Goal: Task Accomplishment & Management: Complete application form

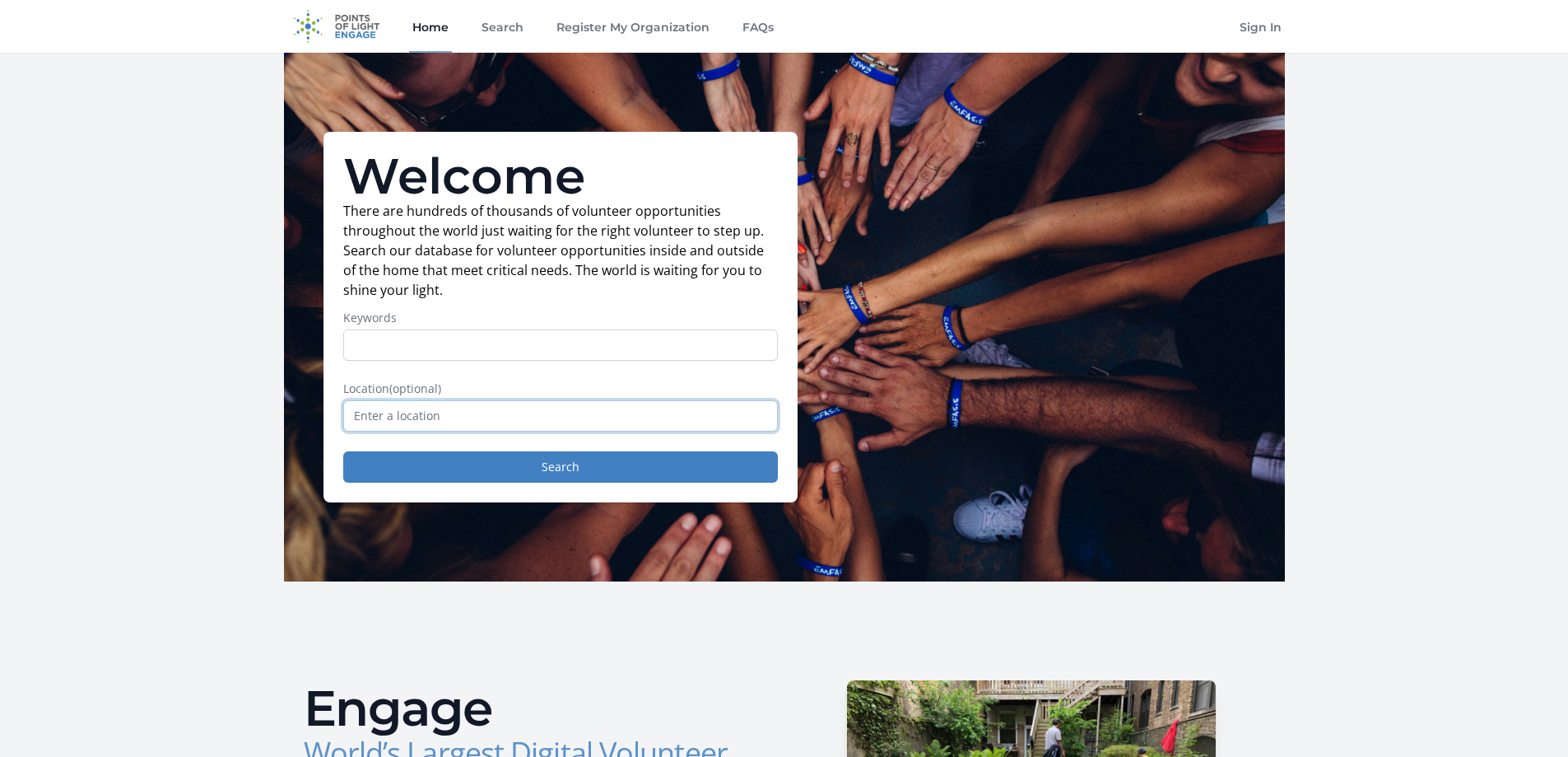
click at [395, 433] on form "Keywords Location (optional) Search" at bounding box center [561, 396] width 435 height 173
click at [397, 422] on input "text" at bounding box center [561, 416] width 435 height 32
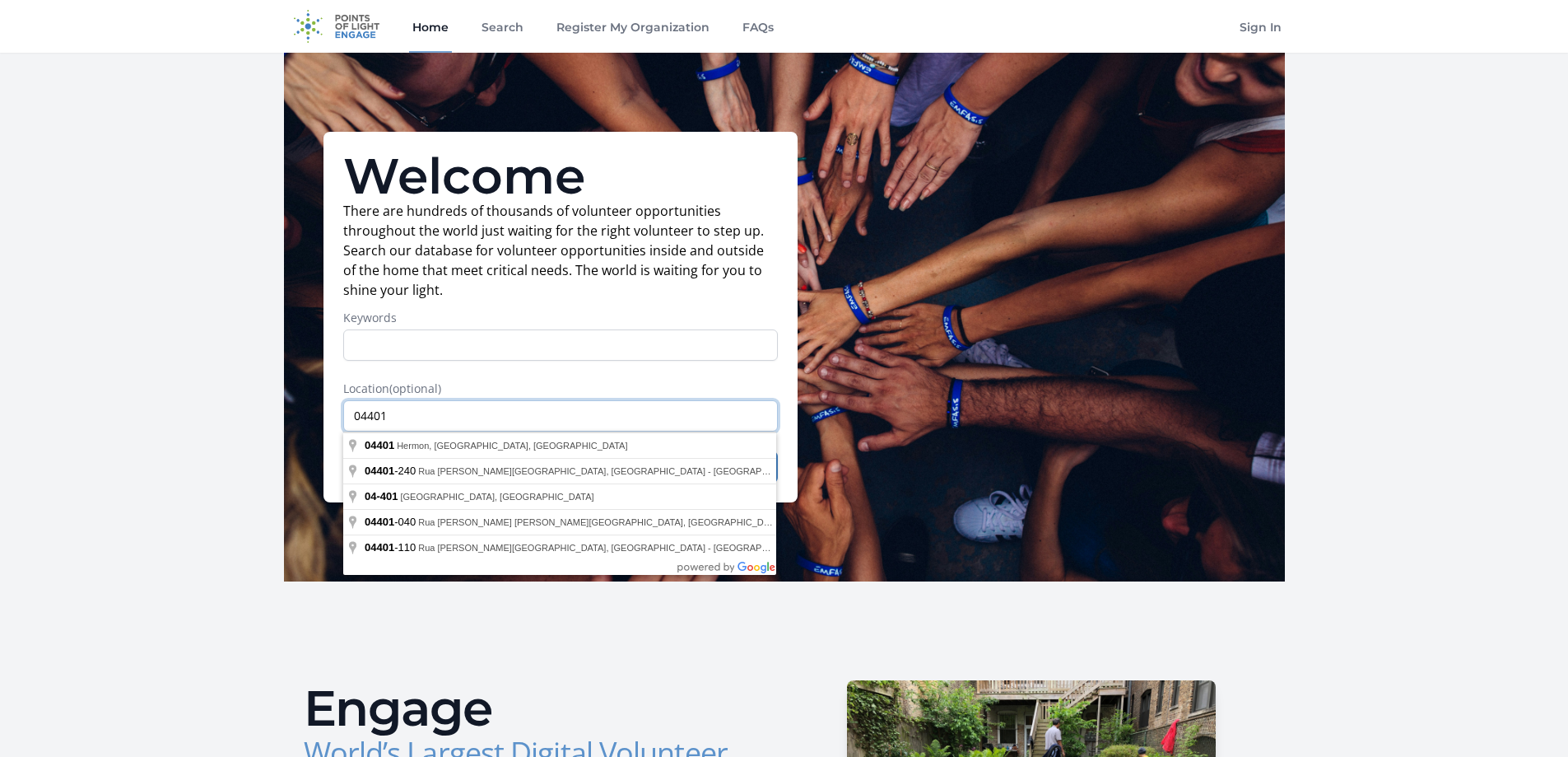
type input "04401"
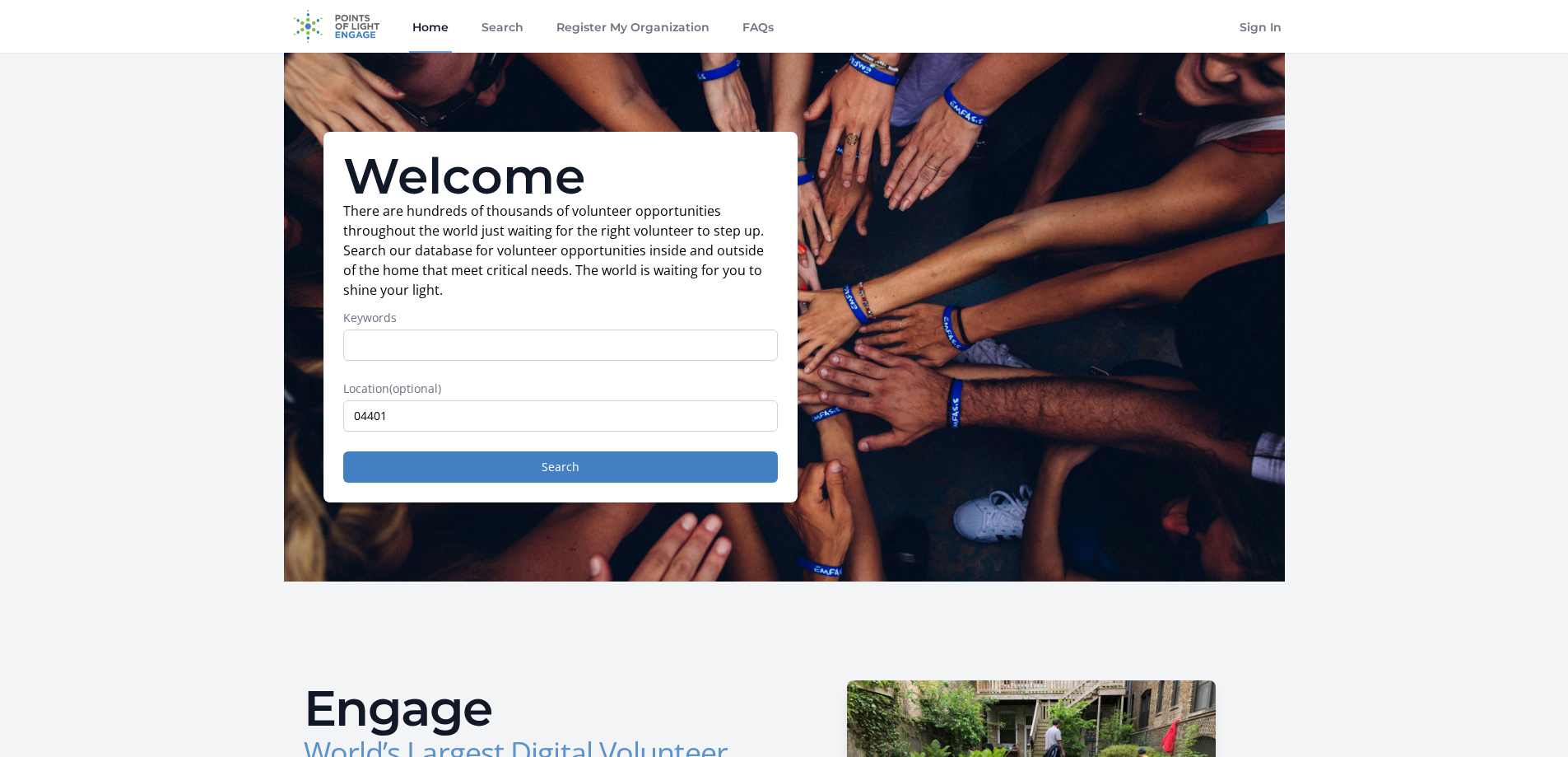
click at [482, 469] on button "Search" at bounding box center [561, 467] width 435 height 32
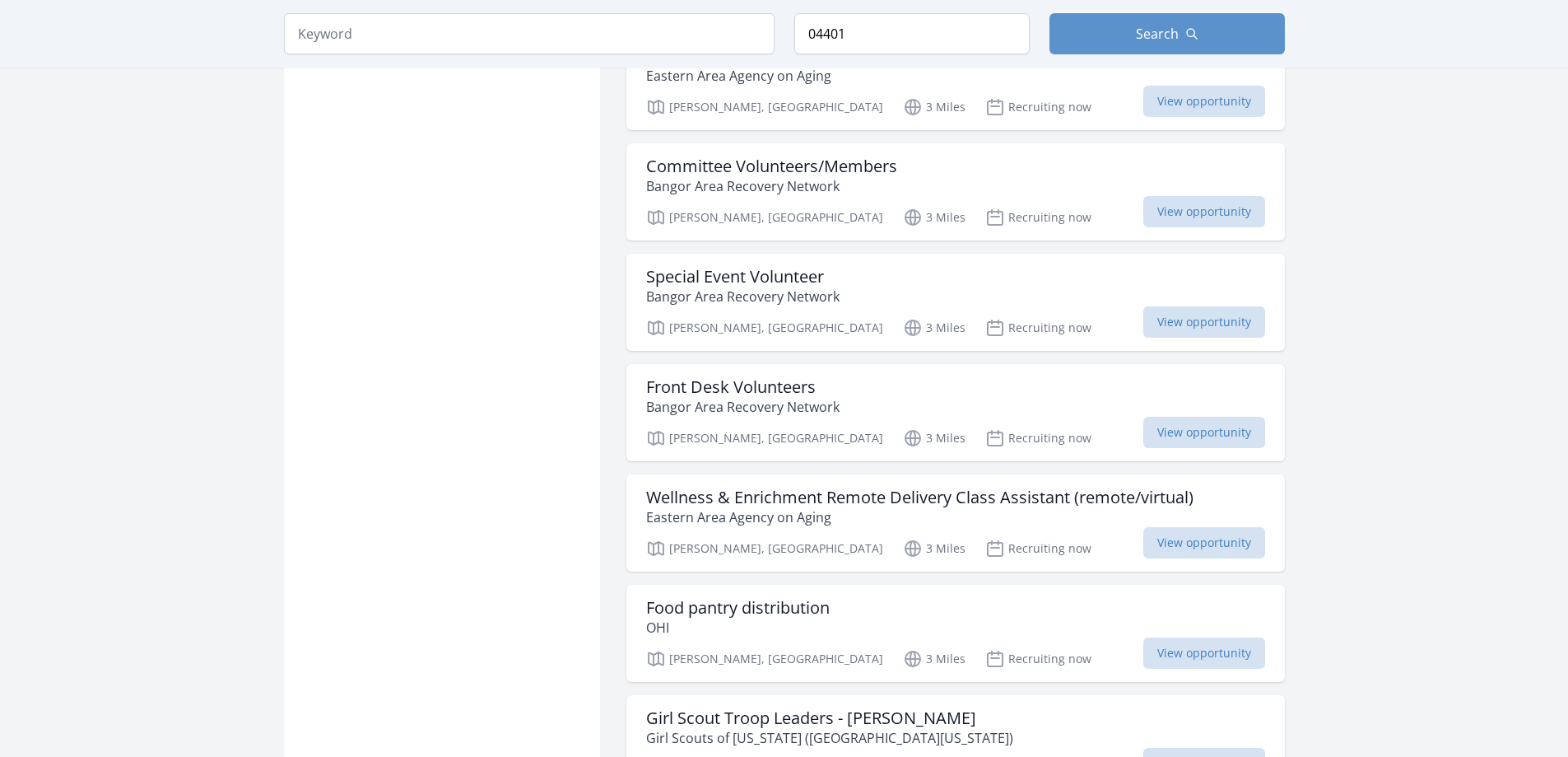
scroll to position [1729, 0]
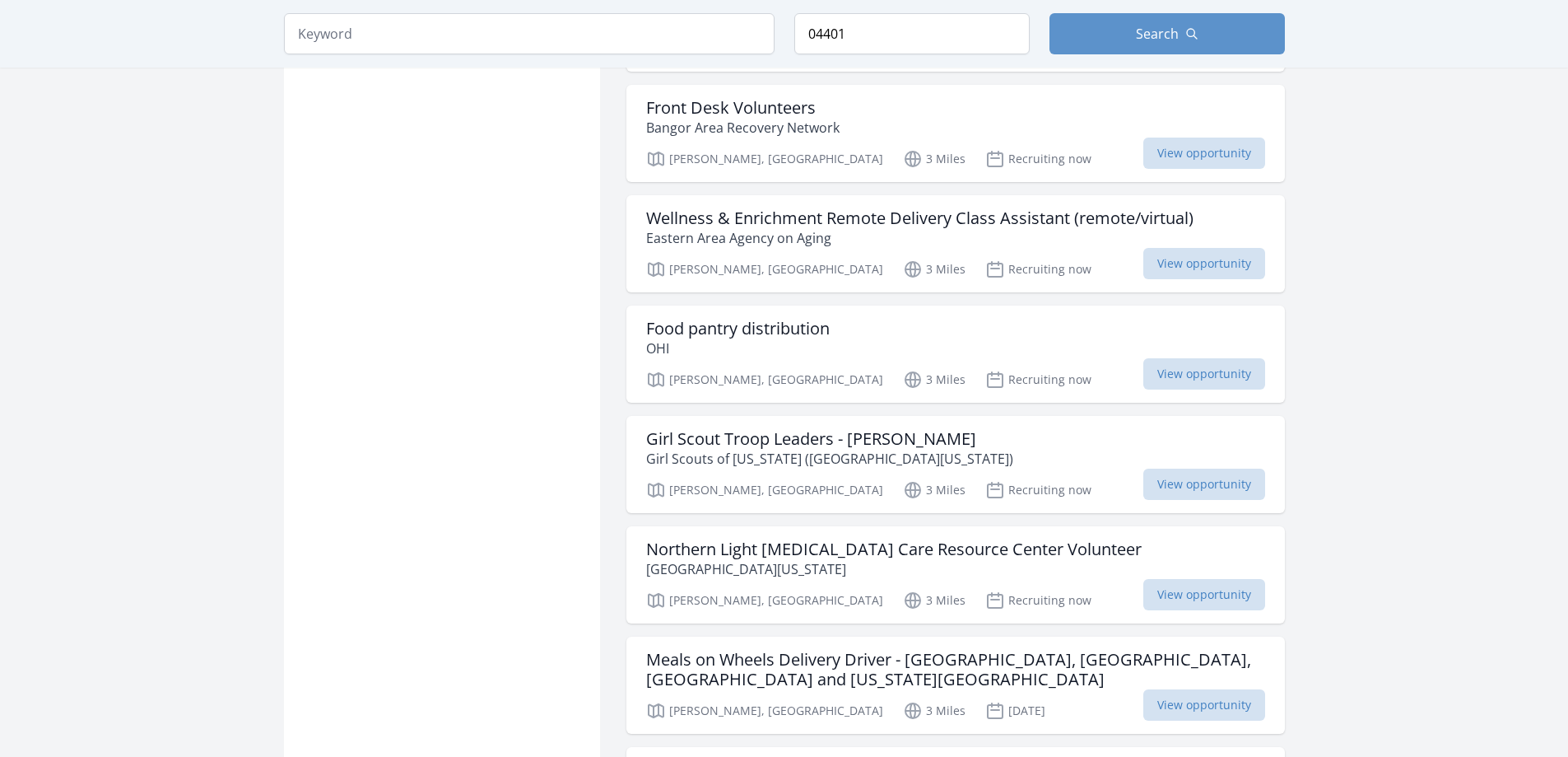
scroll to position [1976, 0]
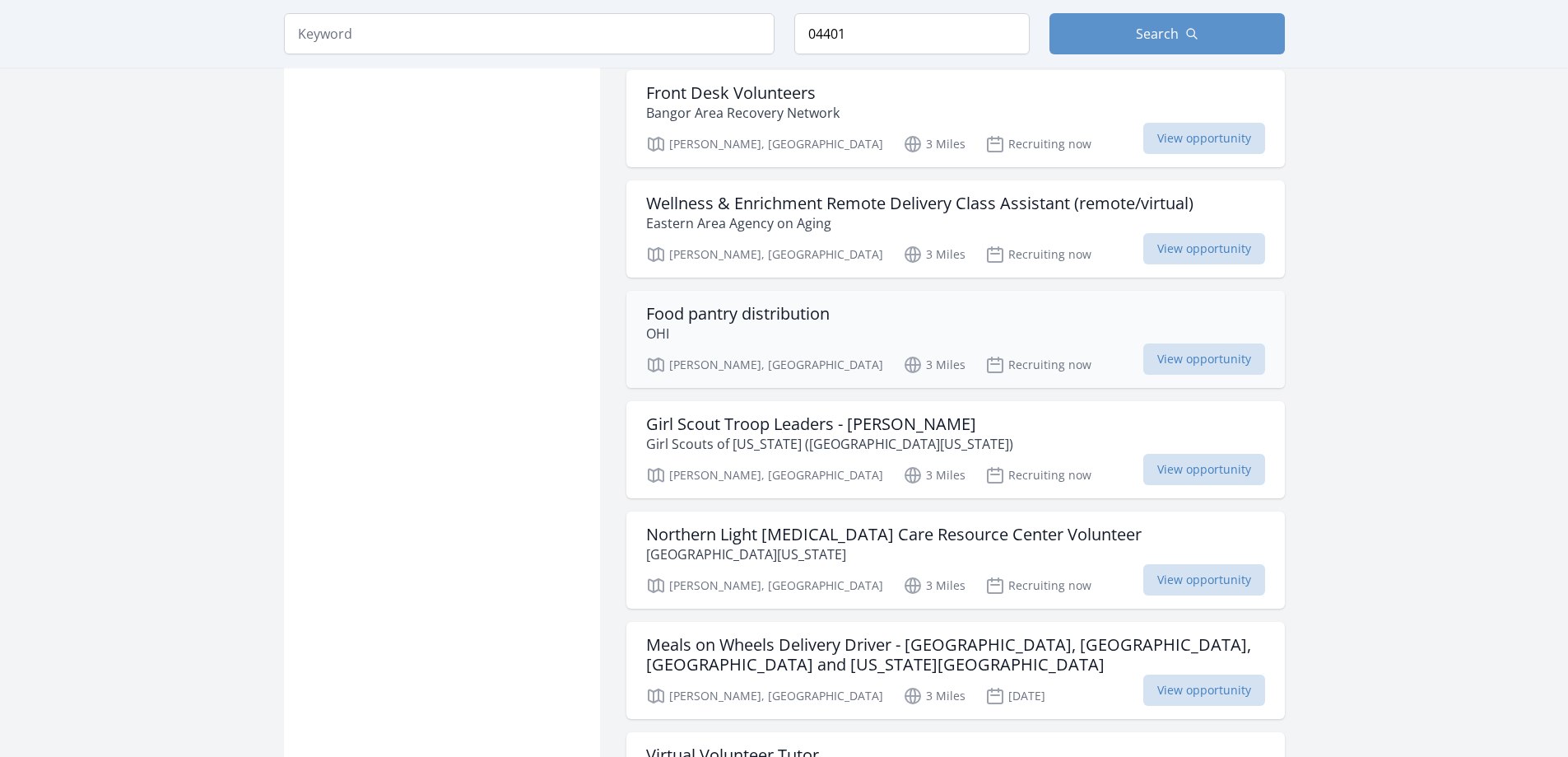
click at [747, 304] on h3 "Food pantry distribution" at bounding box center [737, 314] width 184 height 19
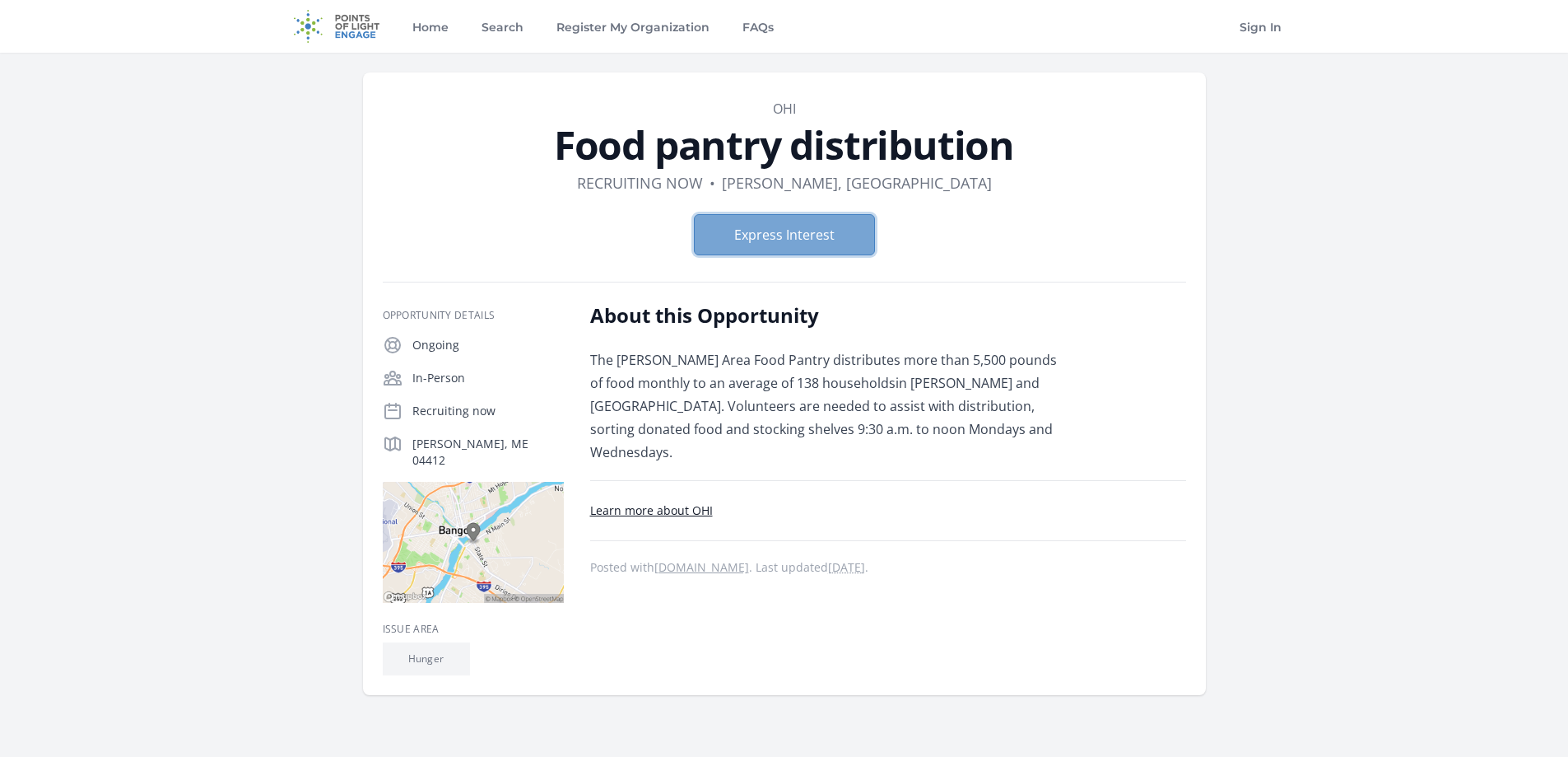
click at [754, 241] on button "Express Interest" at bounding box center [785, 235] width 181 height 41
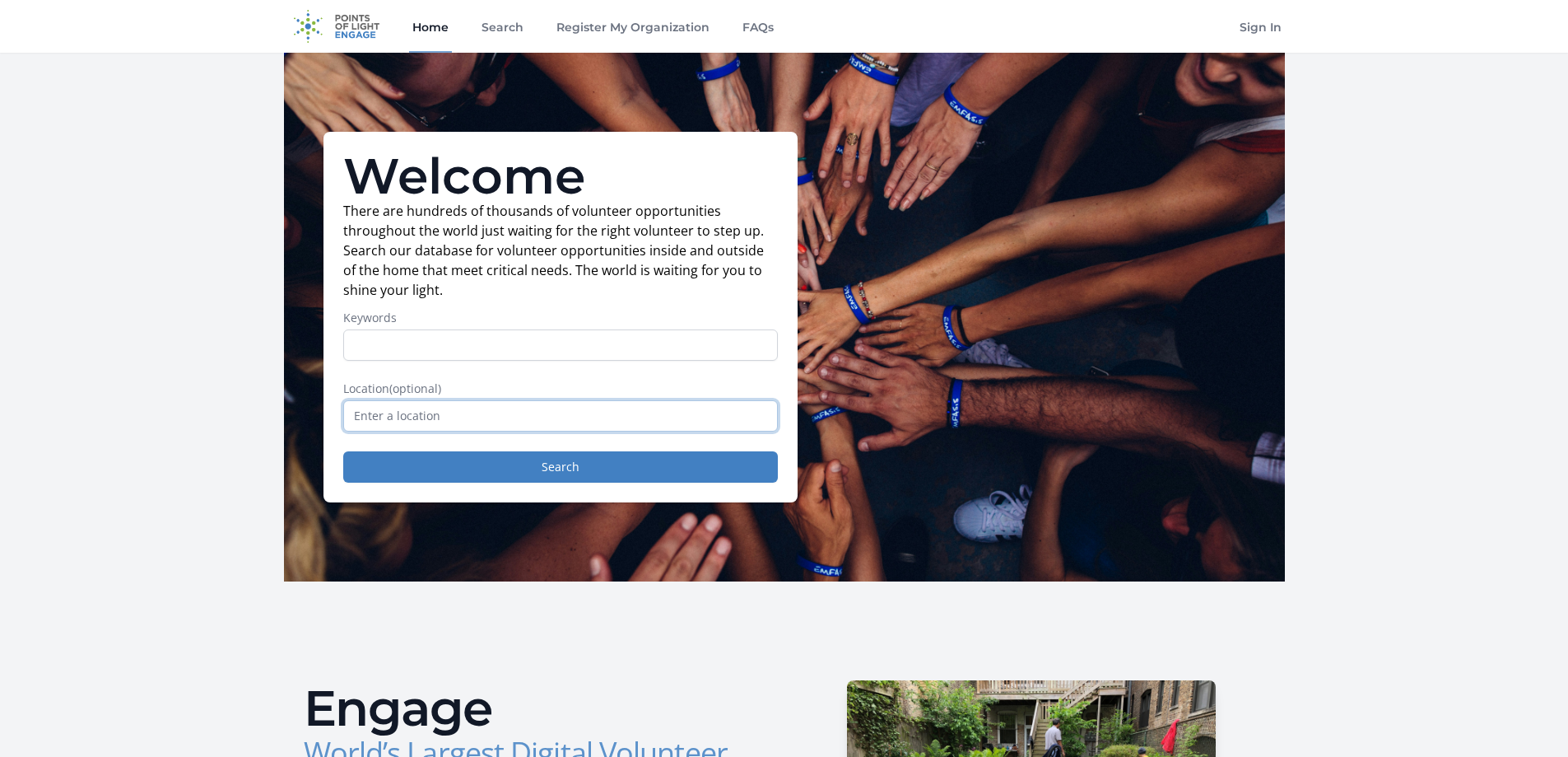
click at [460, 419] on input "text" at bounding box center [561, 416] width 435 height 32
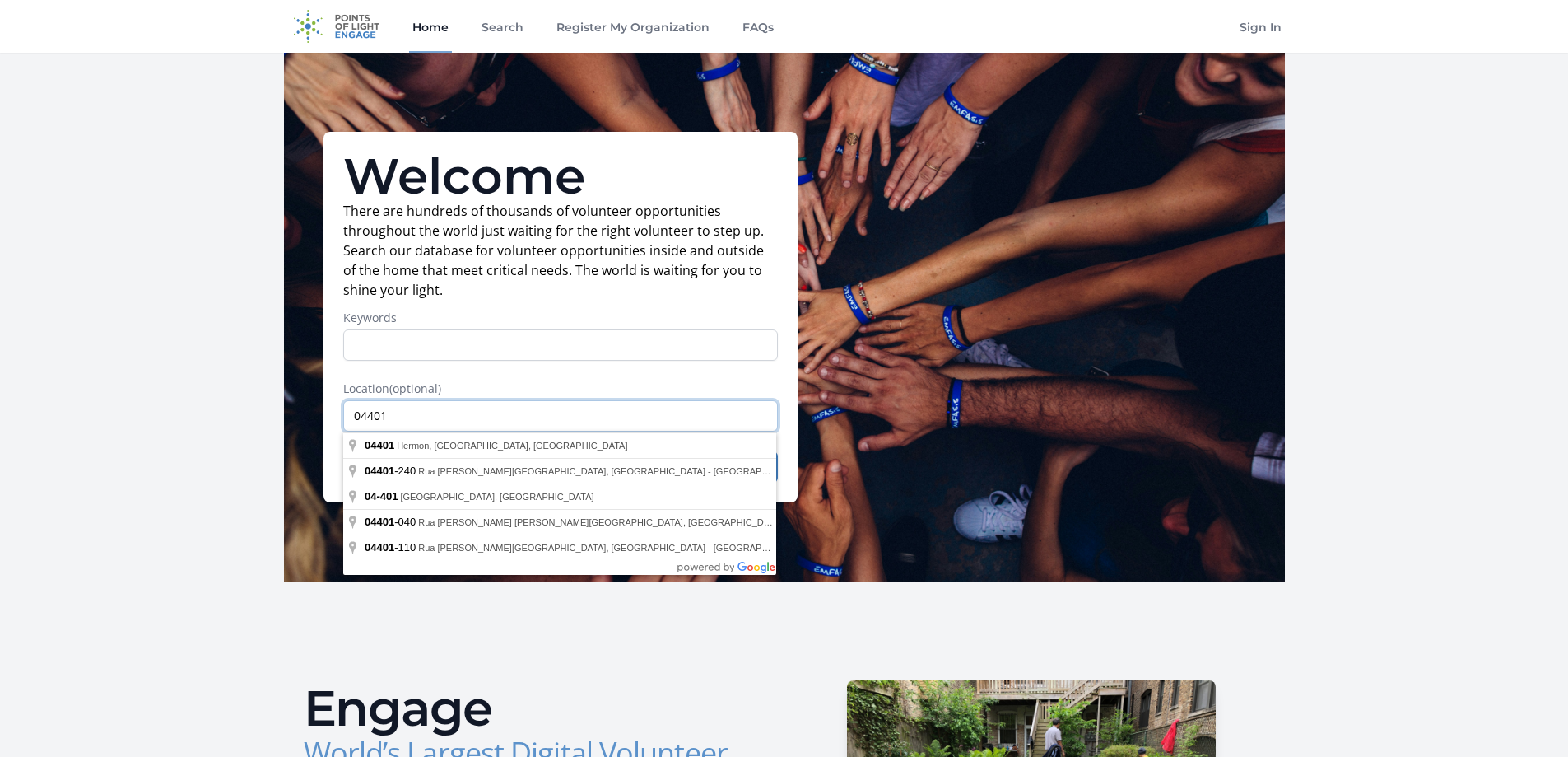
type input "04401"
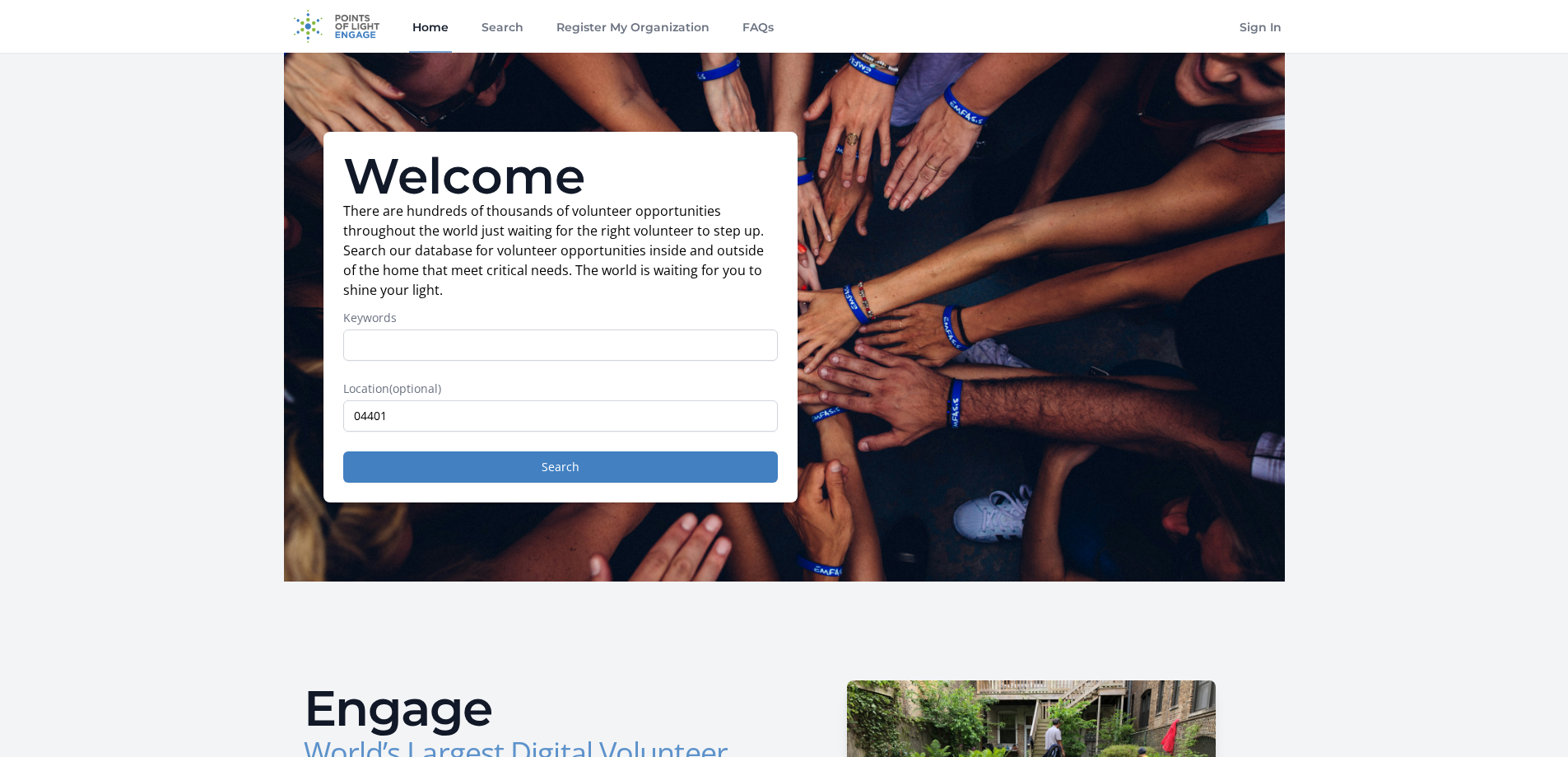
click at [506, 464] on button "Search" at bounding box center [561, 467] width 435 height 32
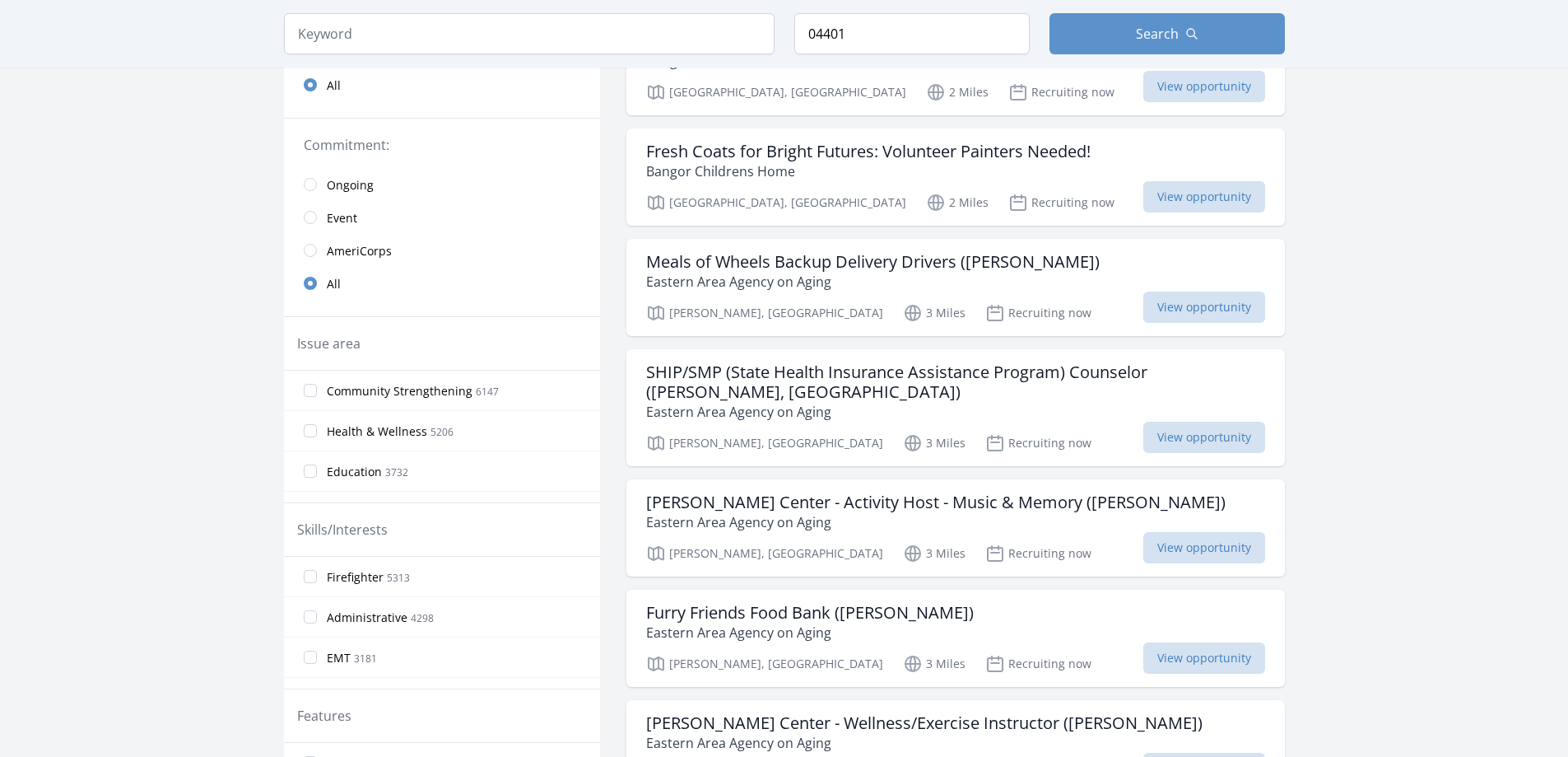
scroll to position [330, 0]
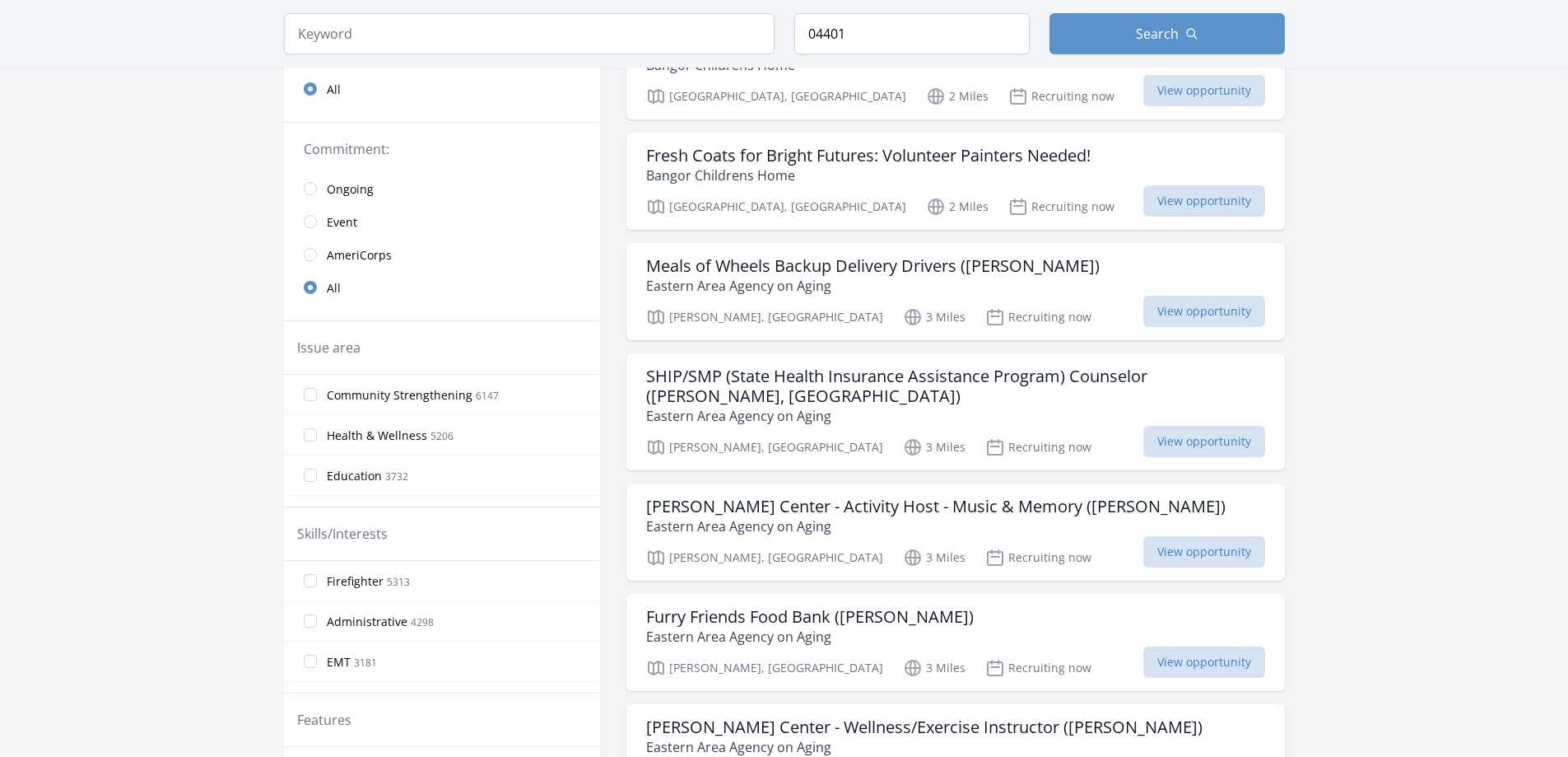
drag, startPoint x: 1177, startPoint y: 423, endPoint x: 1461, endPoint y: 329, distance: 299.2
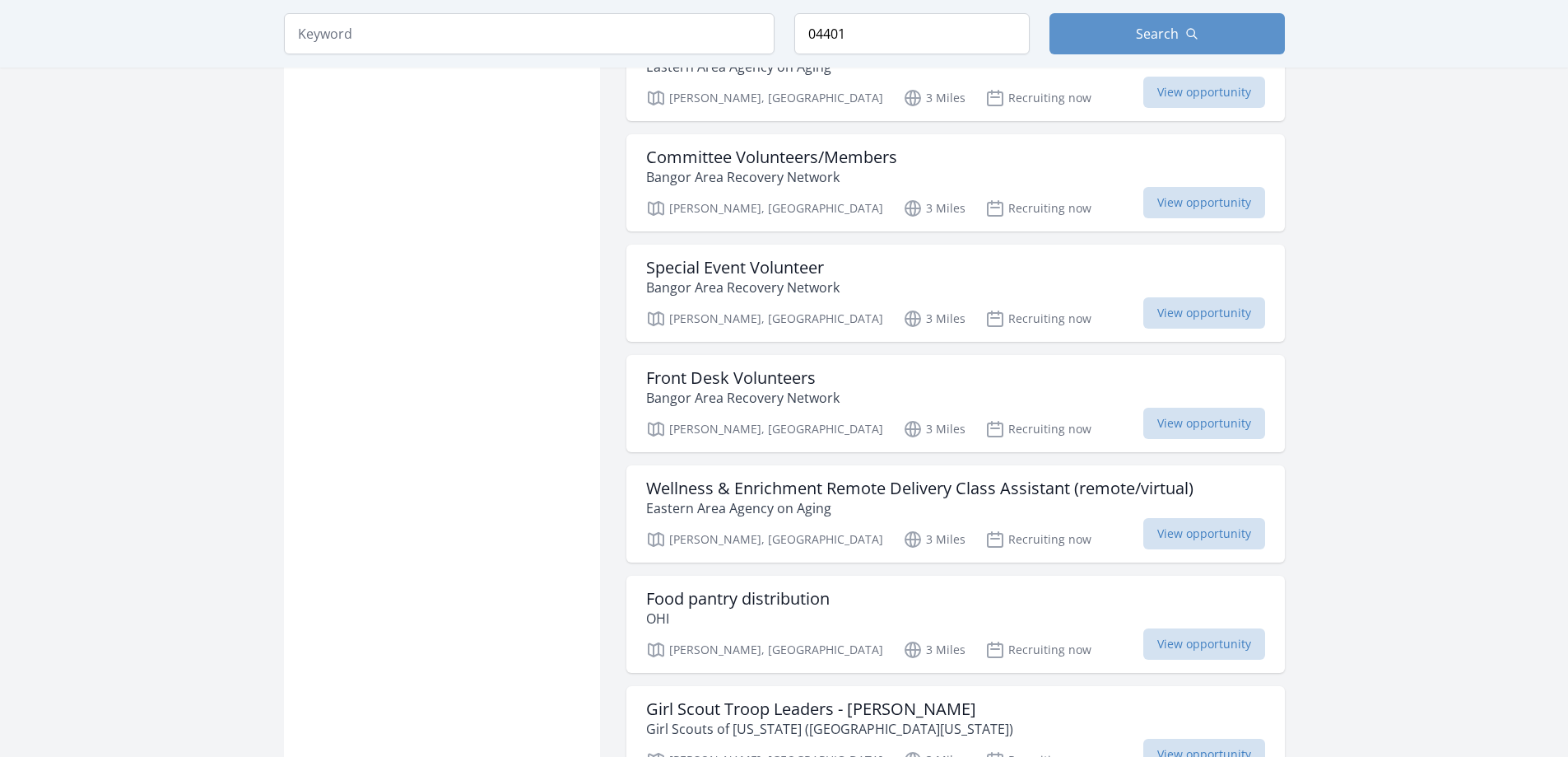
scroll to position [1812, 0]
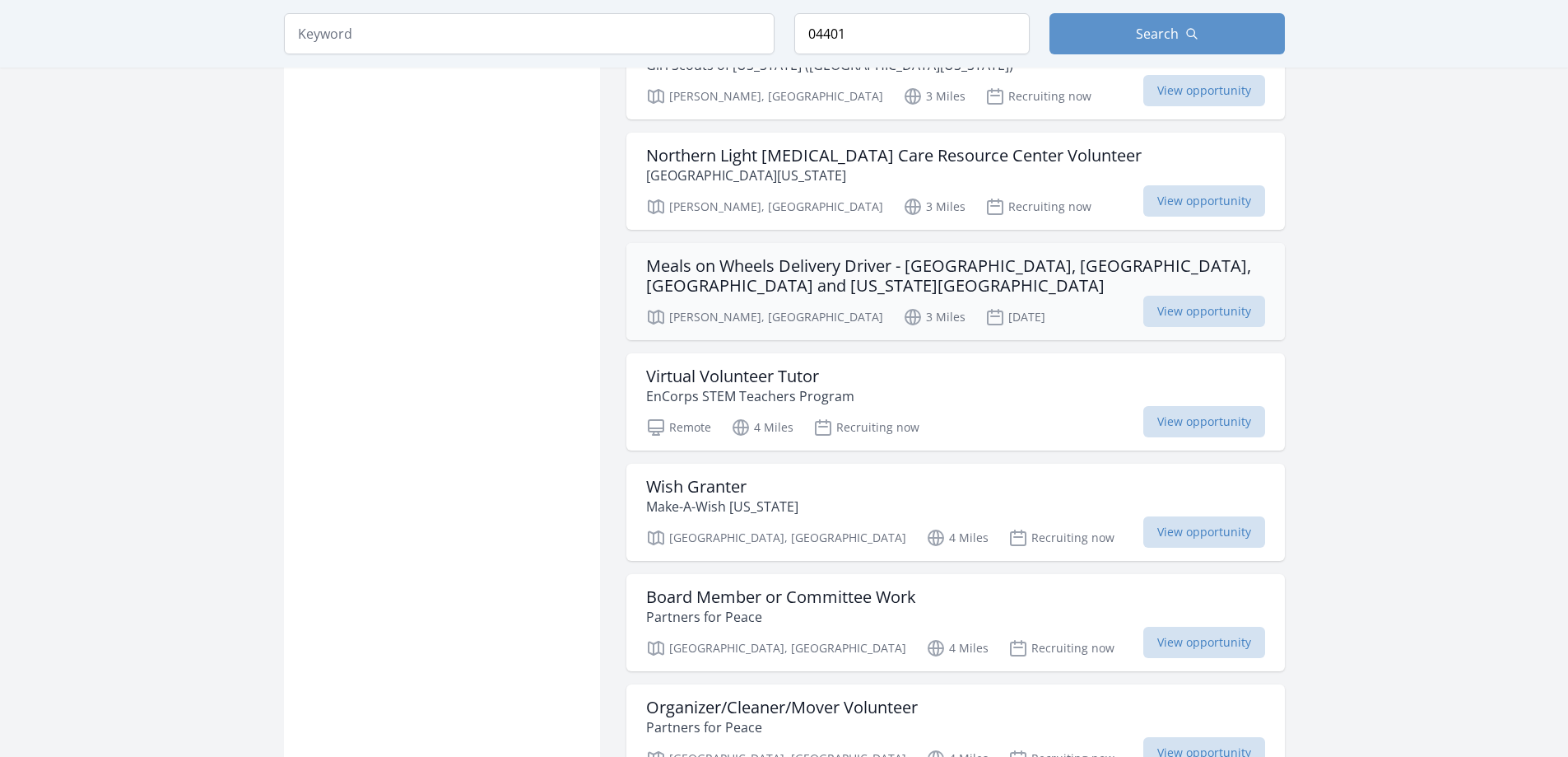
scroll to position [2389, 0]
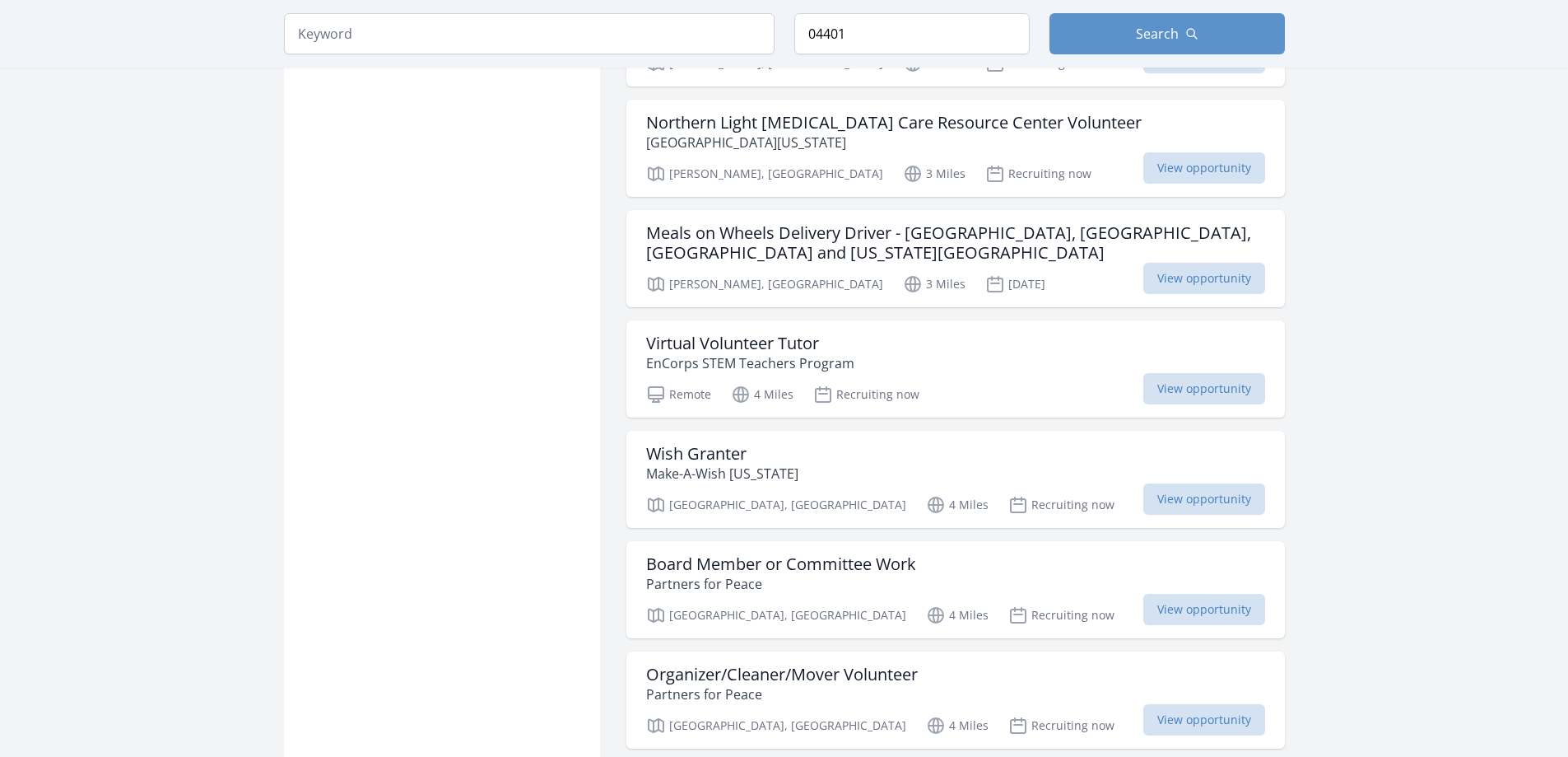
drag, startPoint x: 1183, startPoint y: 353, endPoint x: 1384, endPoint y: 294, distance: 209.5
click at [1384, 294] on main "Keyword Location 04401 Search Active filters Clear filters" at bounding box center [784, 64] width 1568 height 4800
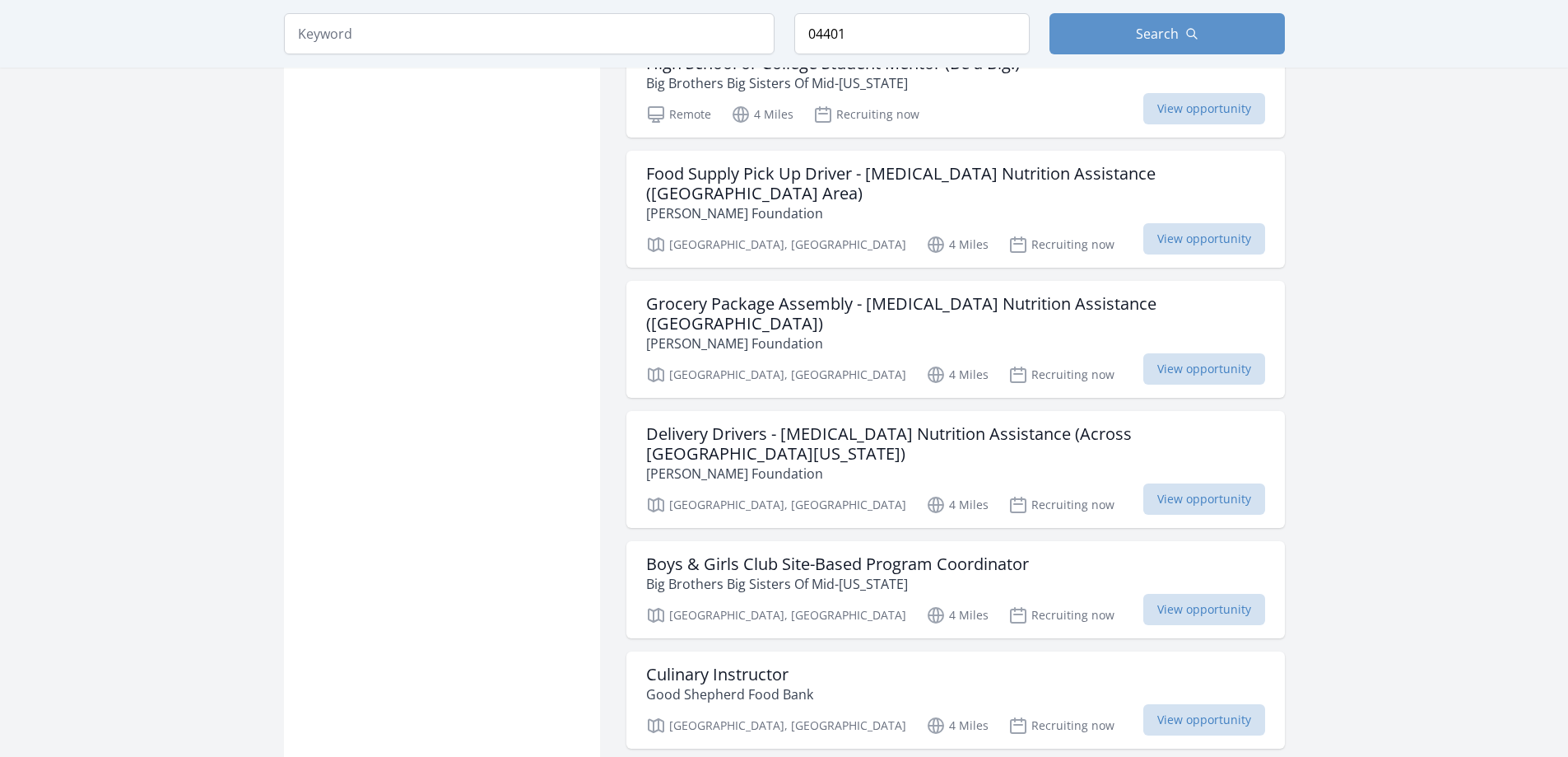
scroll to position [3871, 0]
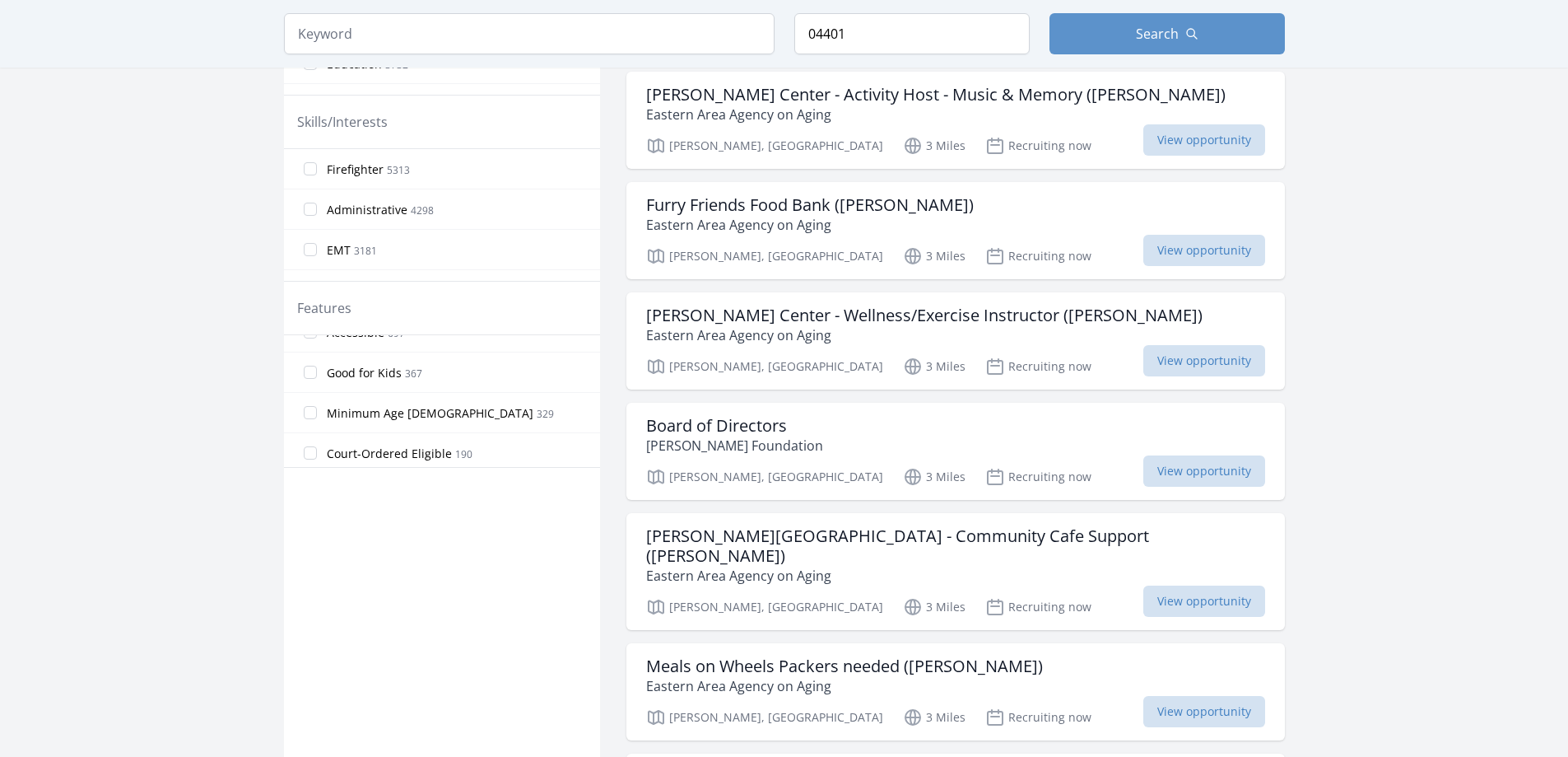
scroll to position [270, 0]
click at [312, 367] on input "Good for Kids 367" at bounding box center [310, 367] width 13 height 13
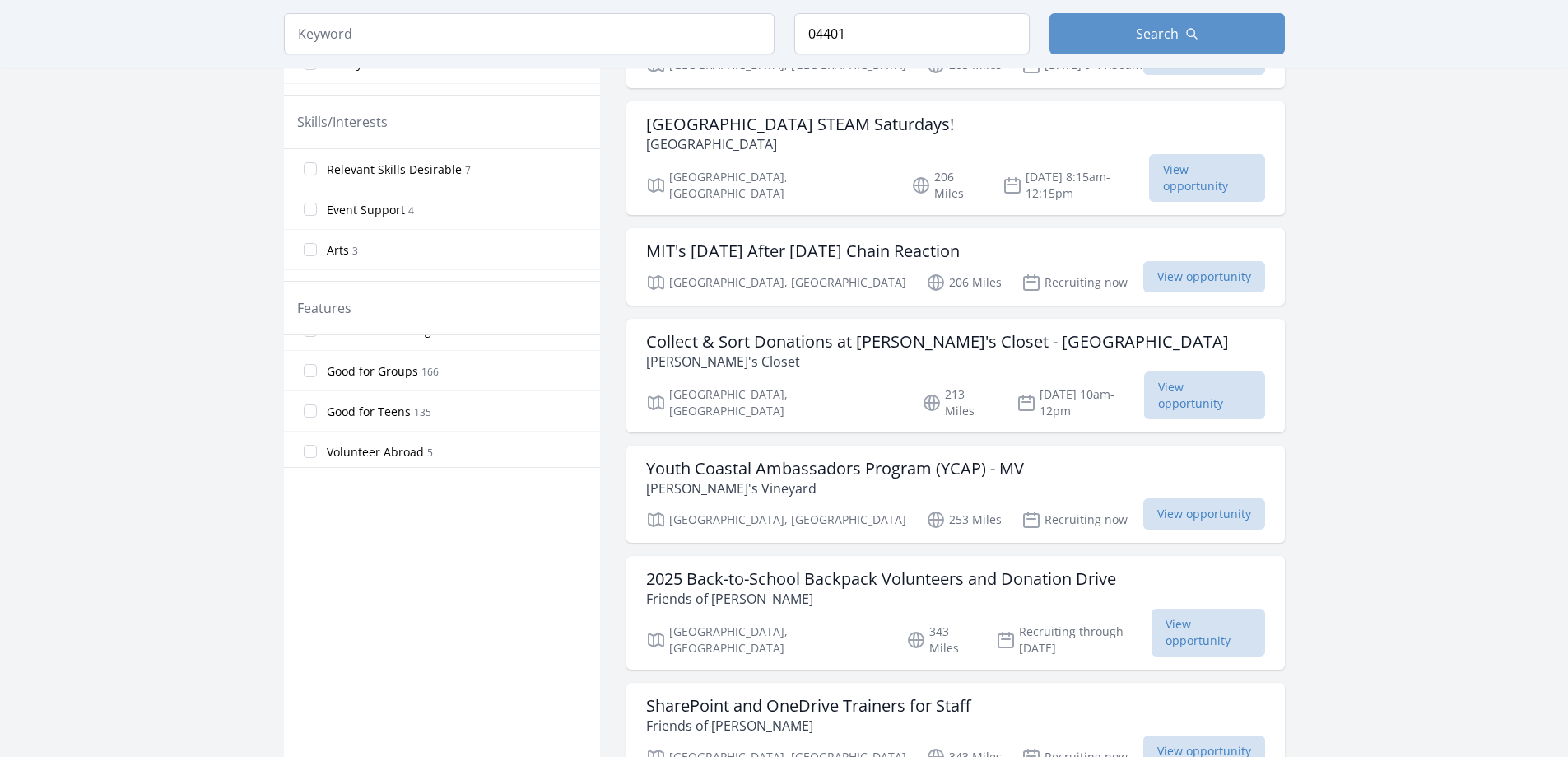
scroll to position [392, 0]
click at [307, 410] on input "Good for Teens 135" at bounding box center [310, 406] width 13 height 13
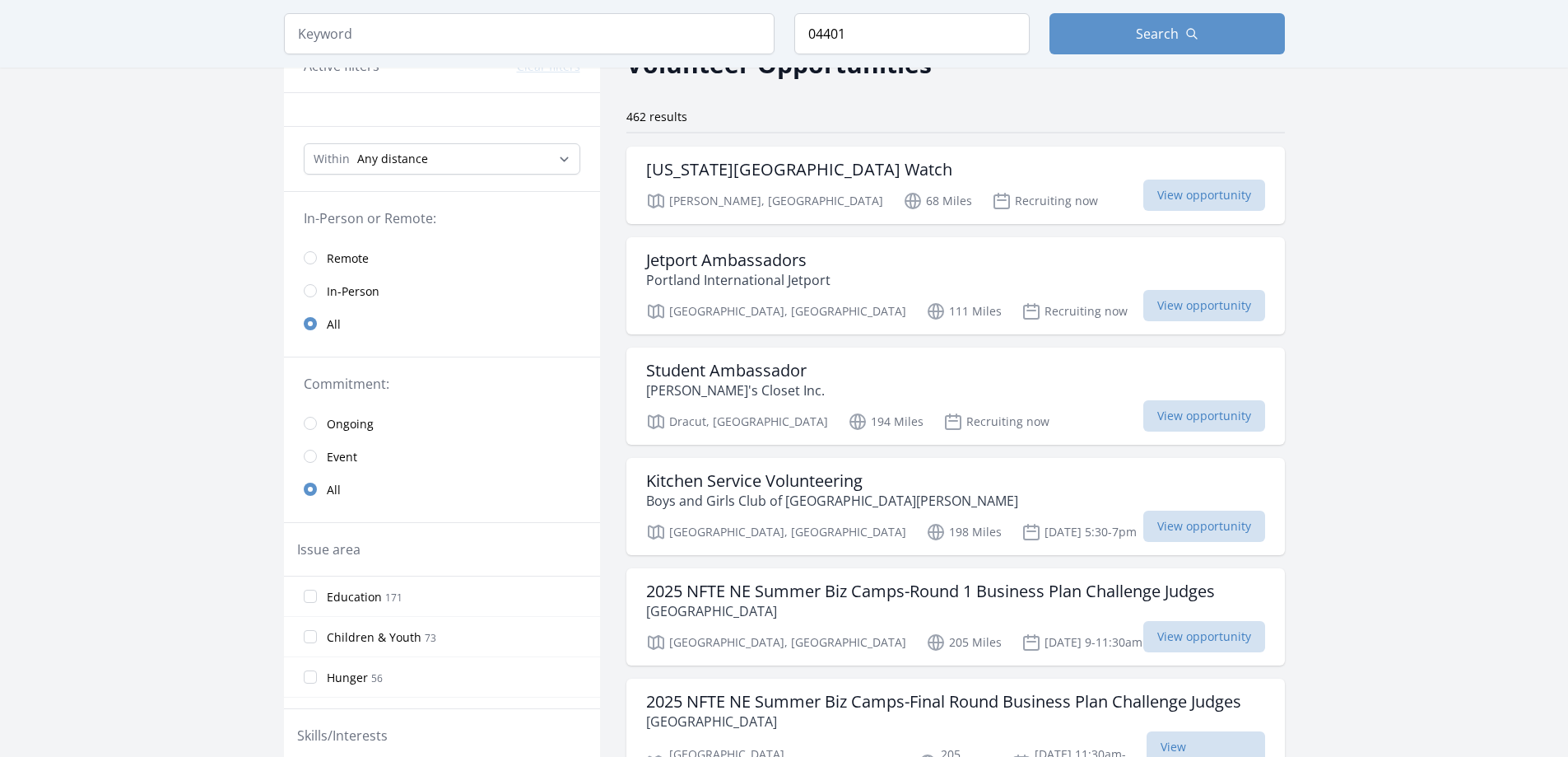
scroll to position [0, 0]
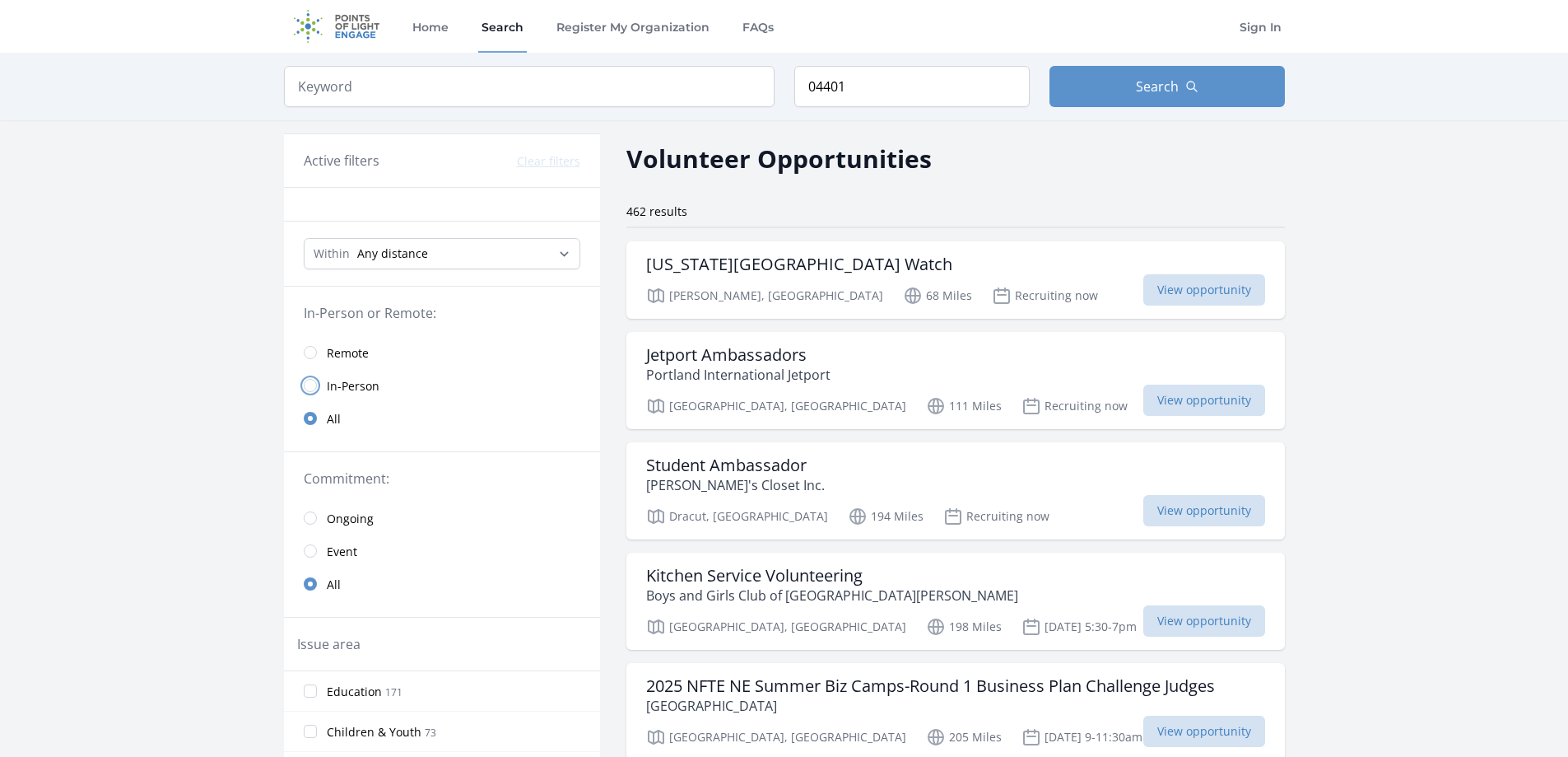
click at [309, 380] on input "radio" at bounding box center [310, 385] width 13 height 13
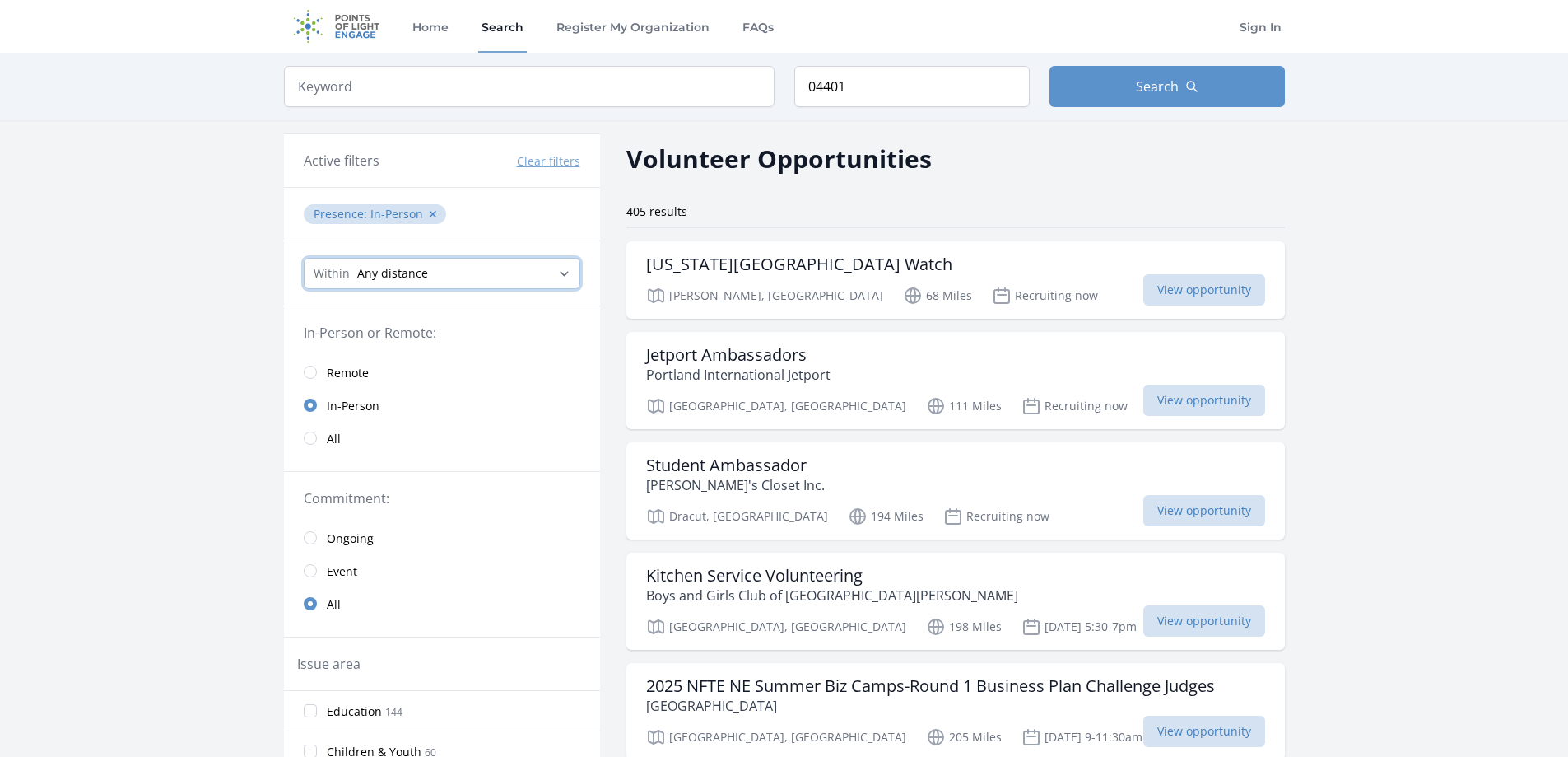
click at [554, 268] on select "Any distance , 5 Miles , 20 Miles , 50 Miles , 100 Miles" at bounding box center [442, 273] width 277 height 32
select select "32186"
click at [304, 258] on select "Any distance , 5 Miles , 20 Miles , 50 Miles , 100 Miles" at bounding box center [442, 273] width 277 height 32
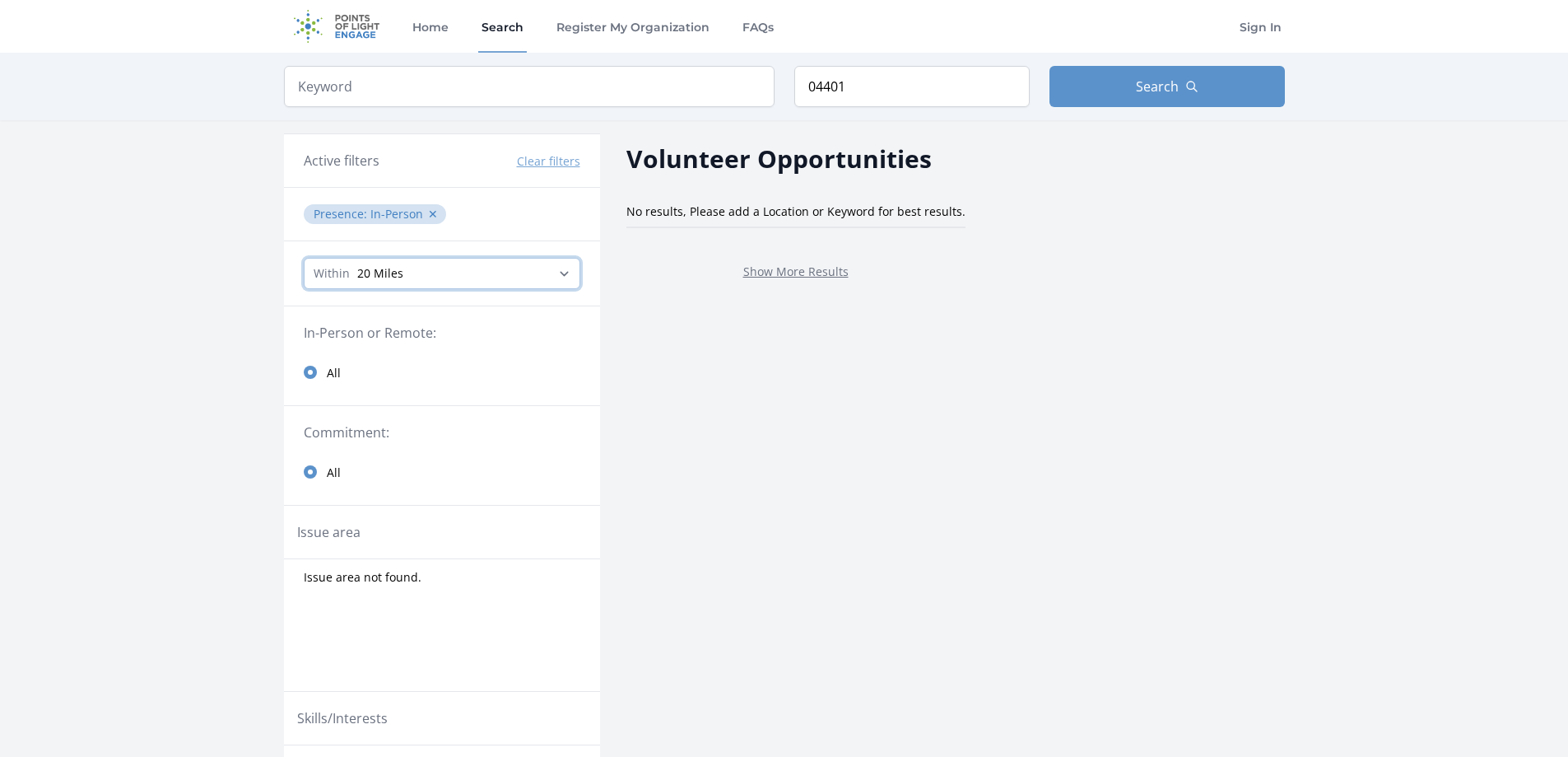
click at [545, 271] on select "Any distance , 5 Miles , 20 Miles , 50 Miles , 100 Miles" at bounding box center [442, 273] width 277 height 32
select select "80467"
click at [304, 258] on select "Any distance , 5 Miles , 20 Miles , 50 Miles , 100 Miles" at bounding box center [442, 273] width 277 height 32
click at [432, 214] on button "✕" at bounding box center [432, 214] width 10 height 17
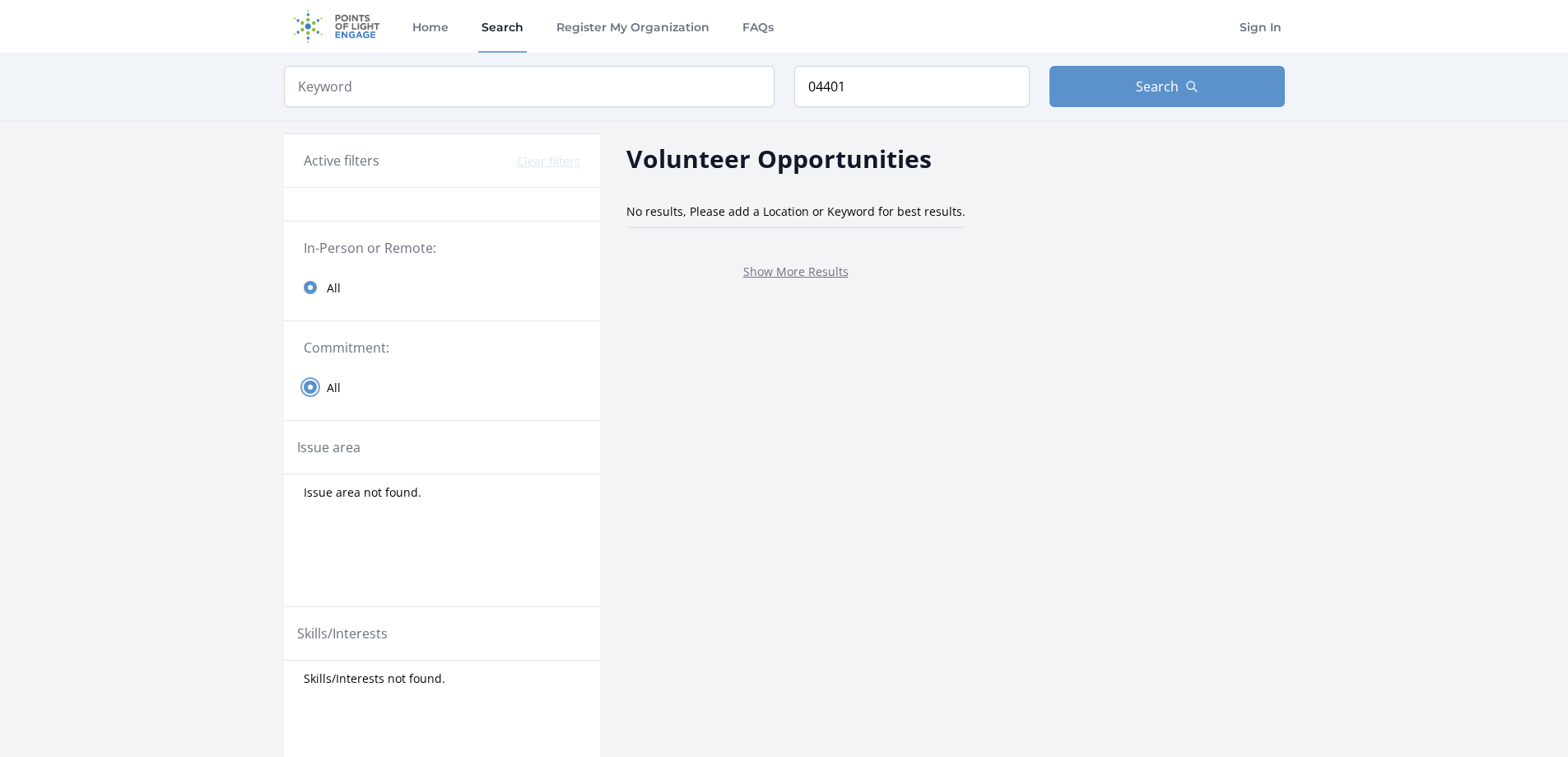
click at [309, 385] on input "radio" at bounding box center [310, 387] width 13 height 13
click at [313, 283] on input "radio" at bounding box center [310, 287] width 13 height 13
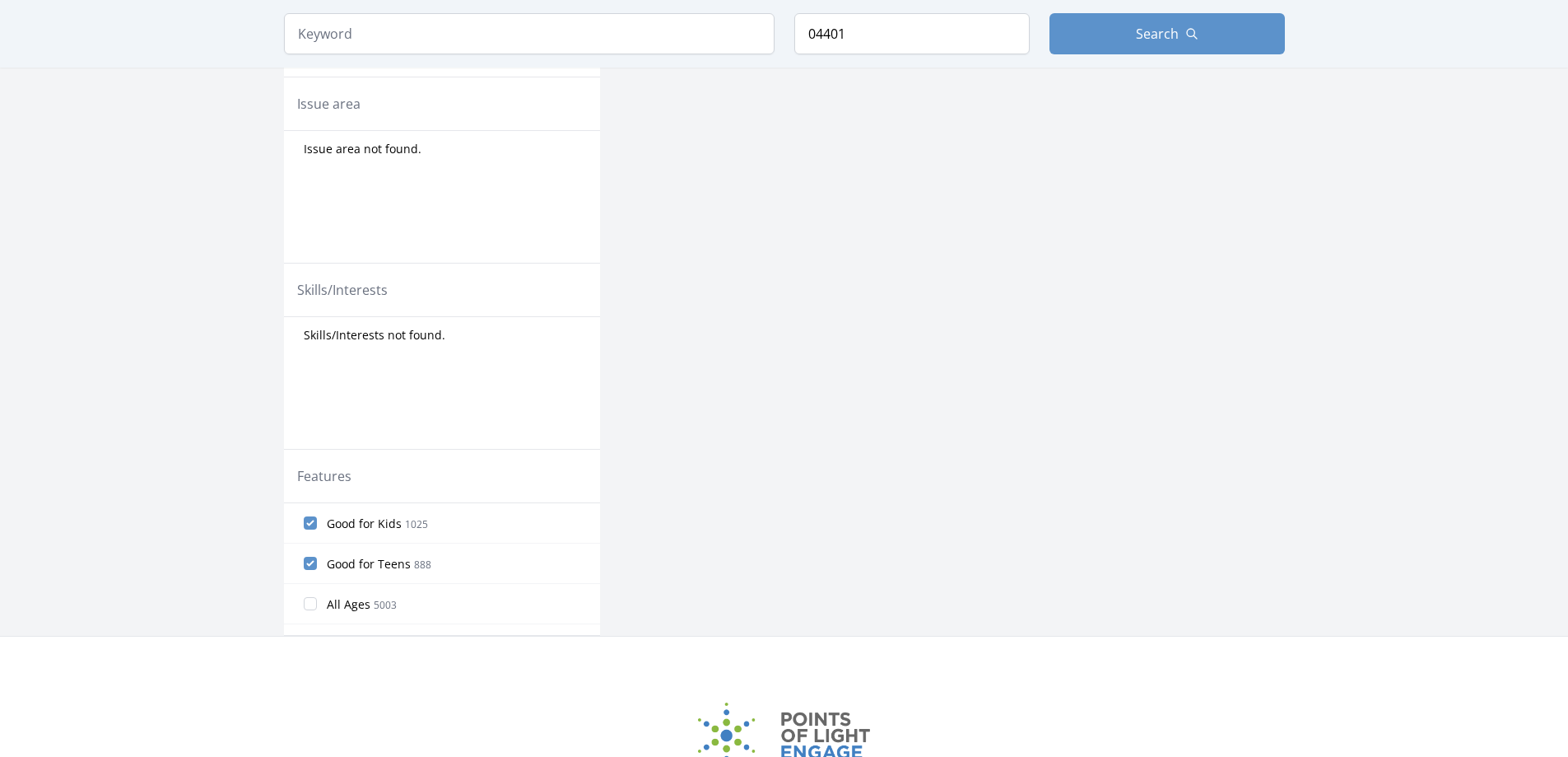
scroll to position [411, 0]
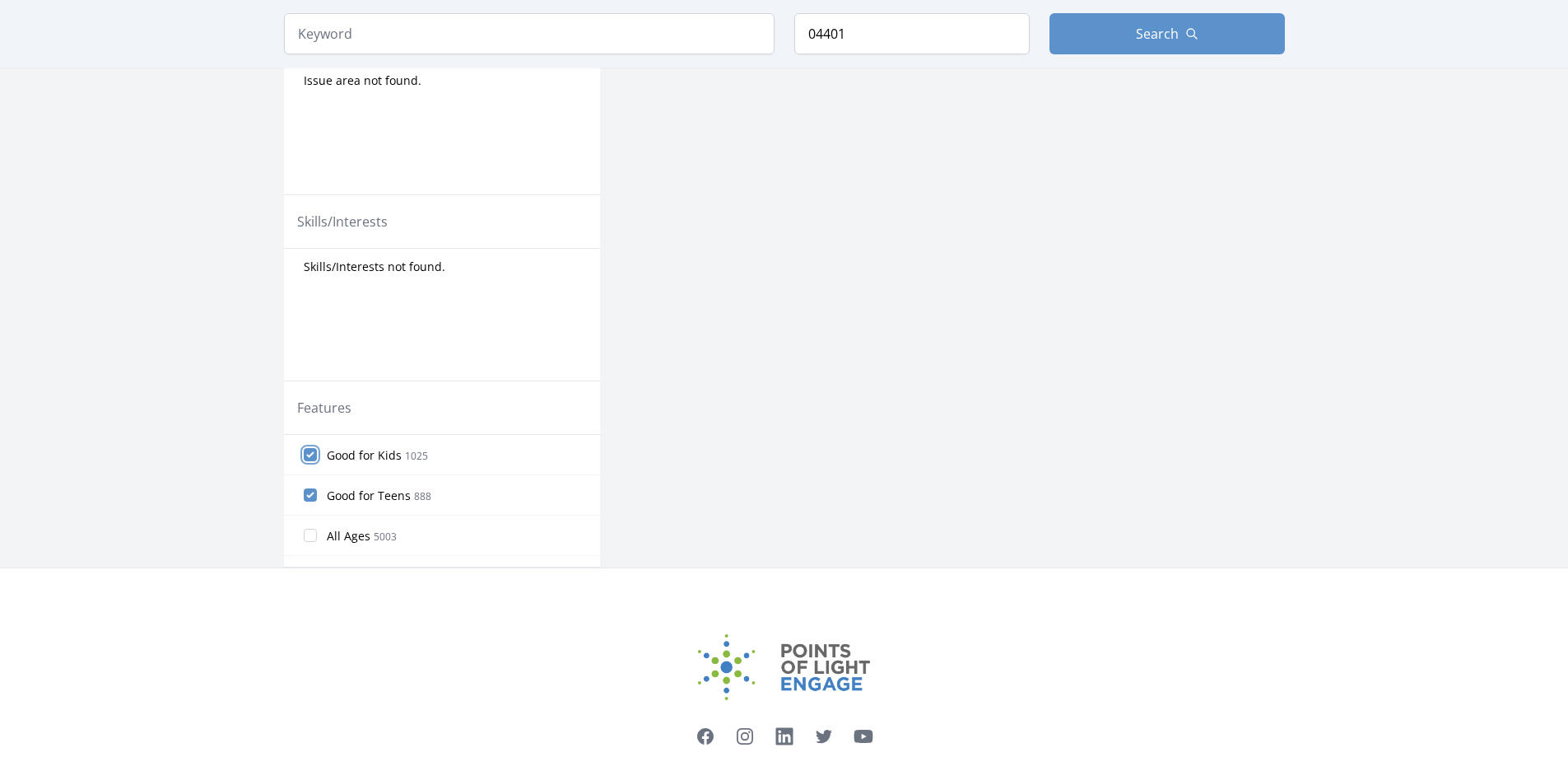
click at [316, 454] on input "Good for Kids 1025" at bounding box center [310, 455] width 13 height 13
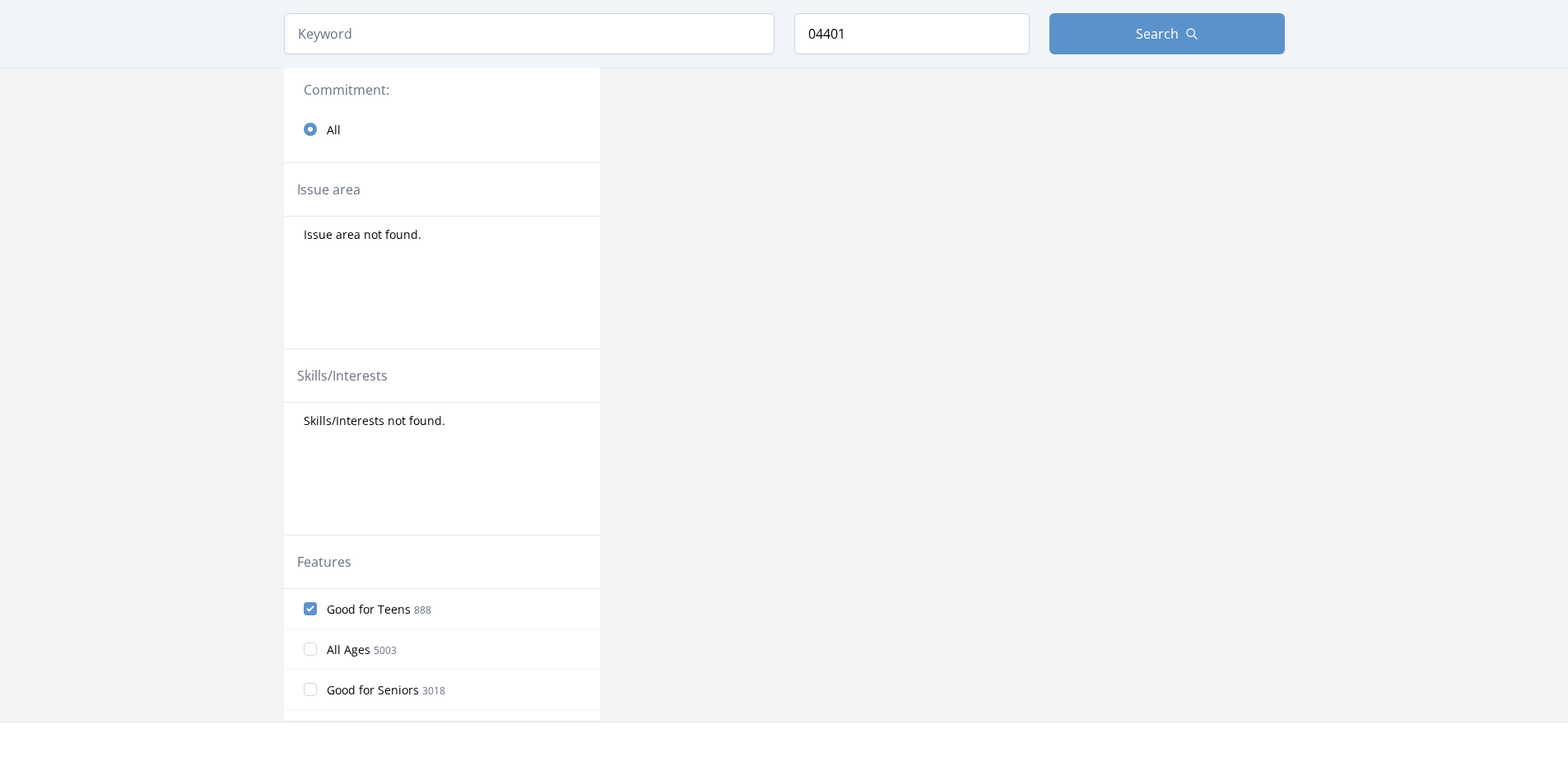
scroll to position [330, 0]
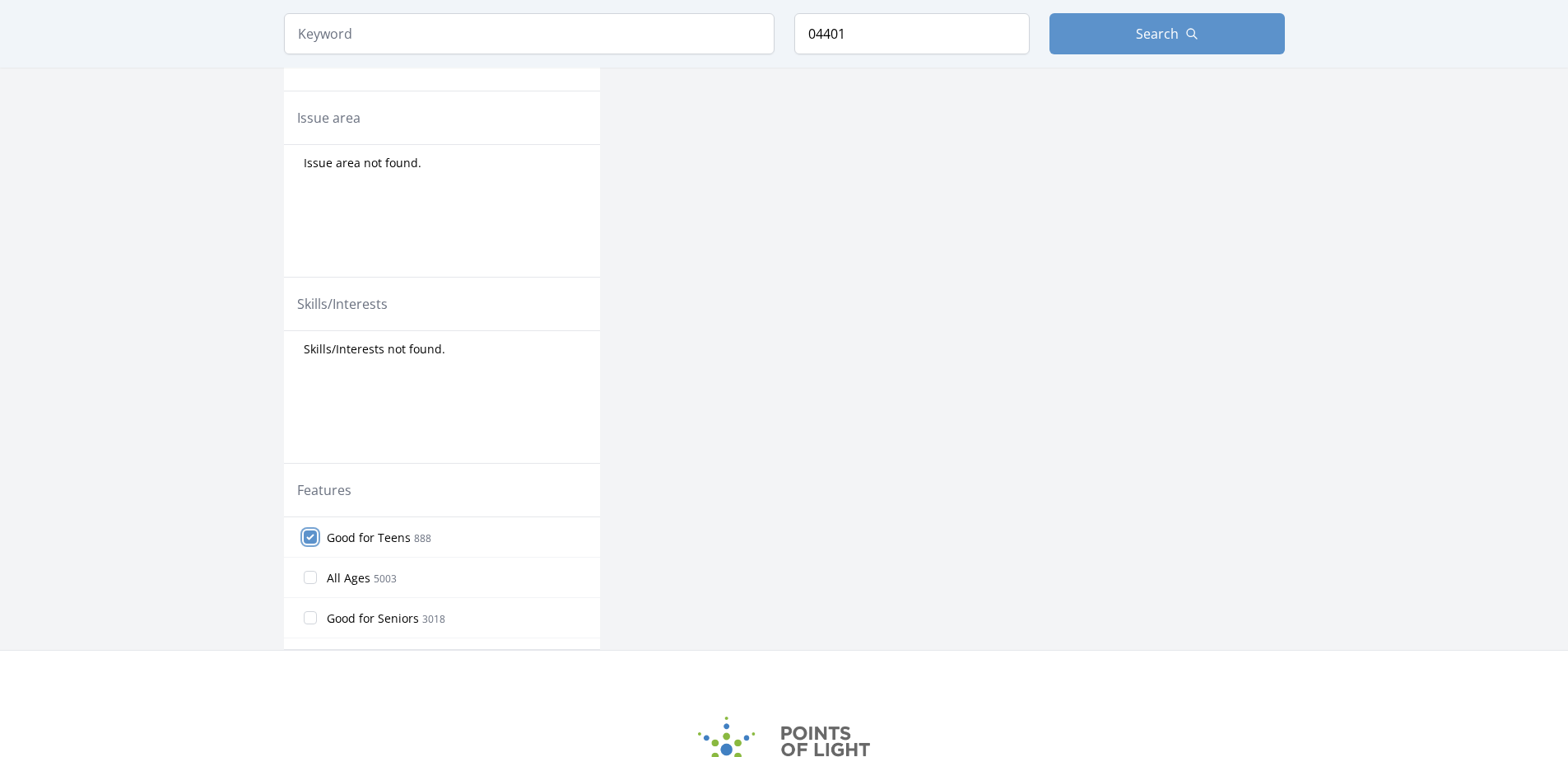
click at [310, 535] on input "Good for Teens 888" at bounding box center [310, 536] width 13 height 13
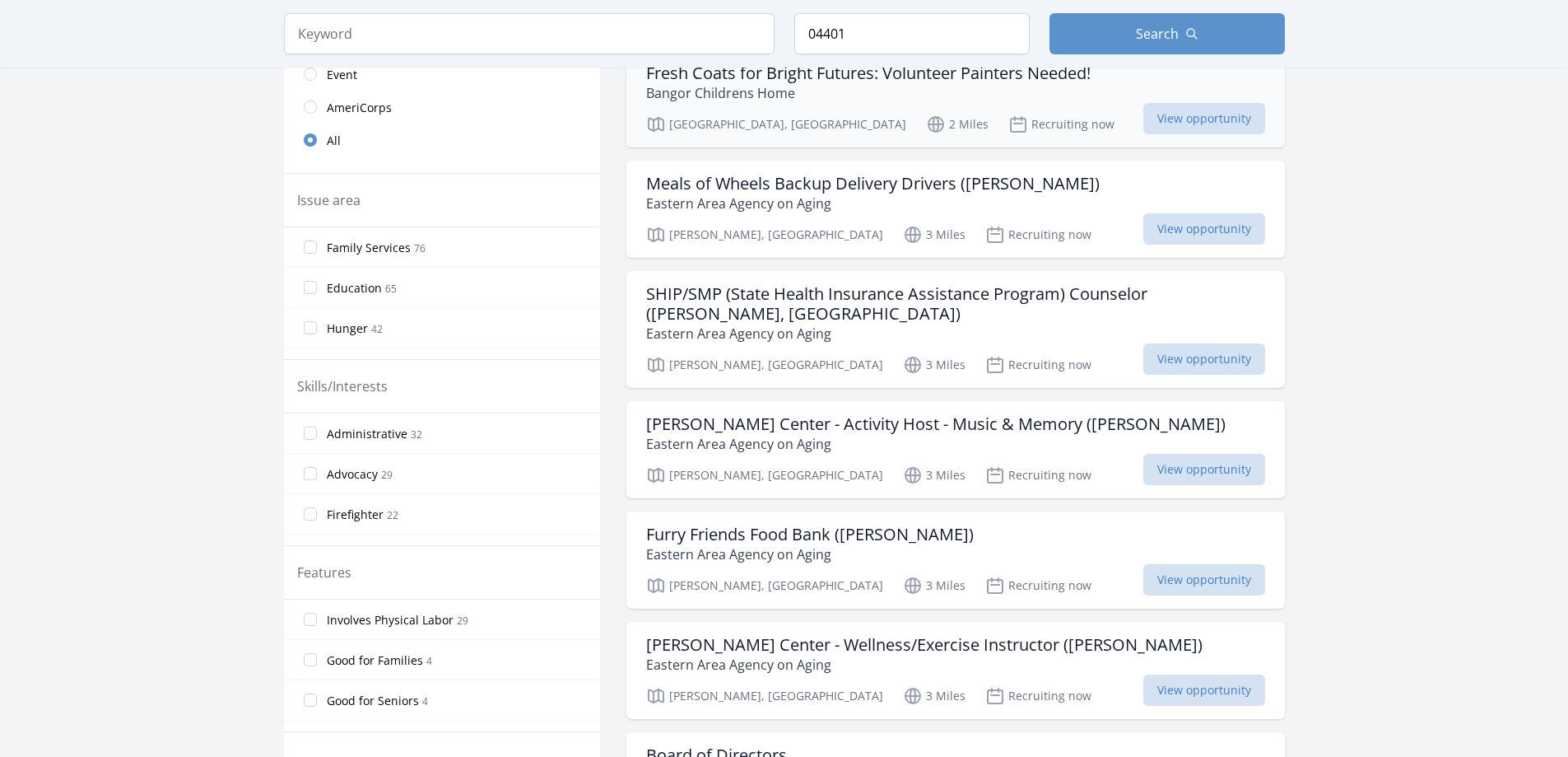
scroll to position [0, 0]
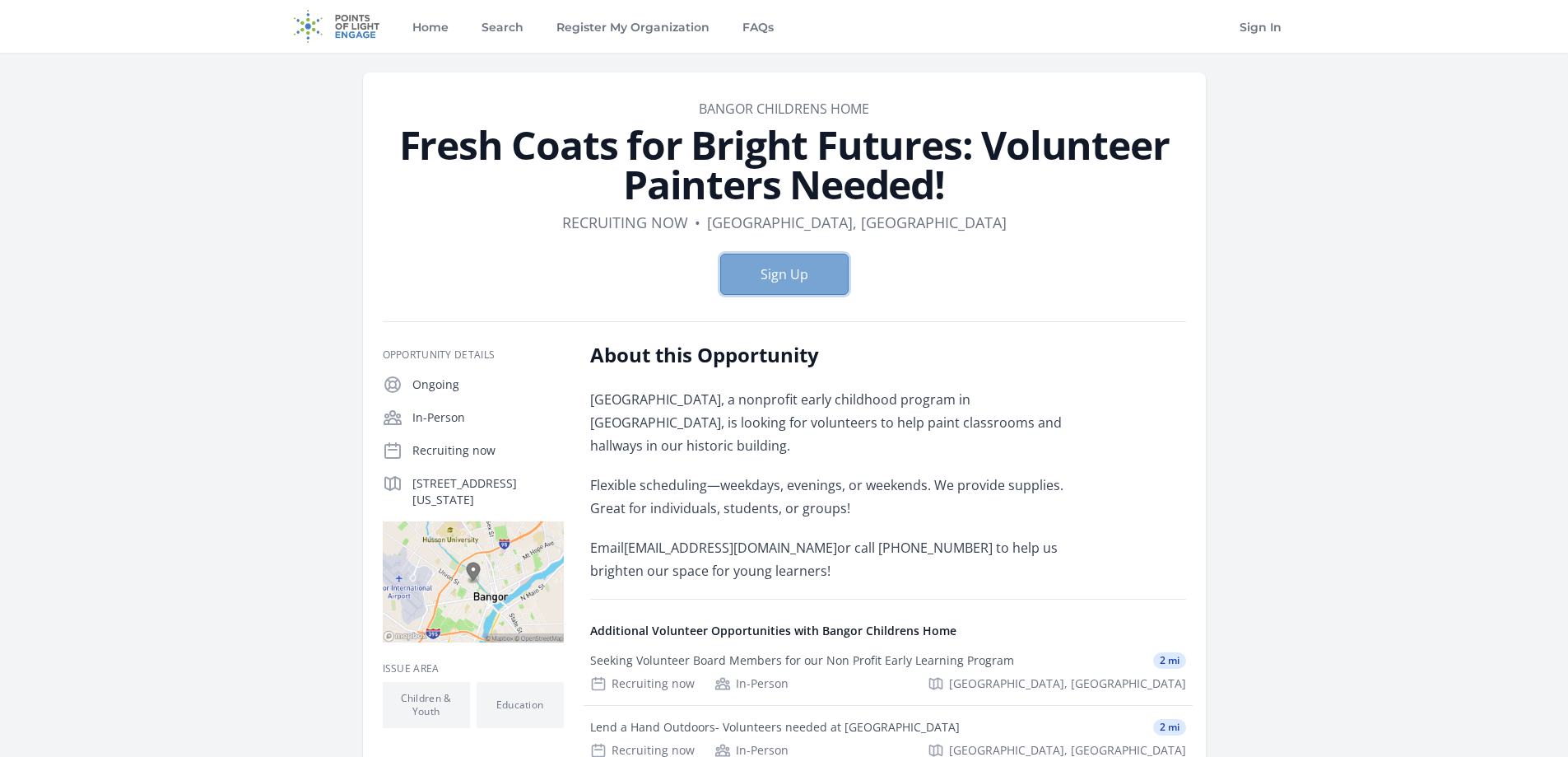
click at [777, 270] on button "Sign Up" at bounding box center [785, 274] width 128 height 41
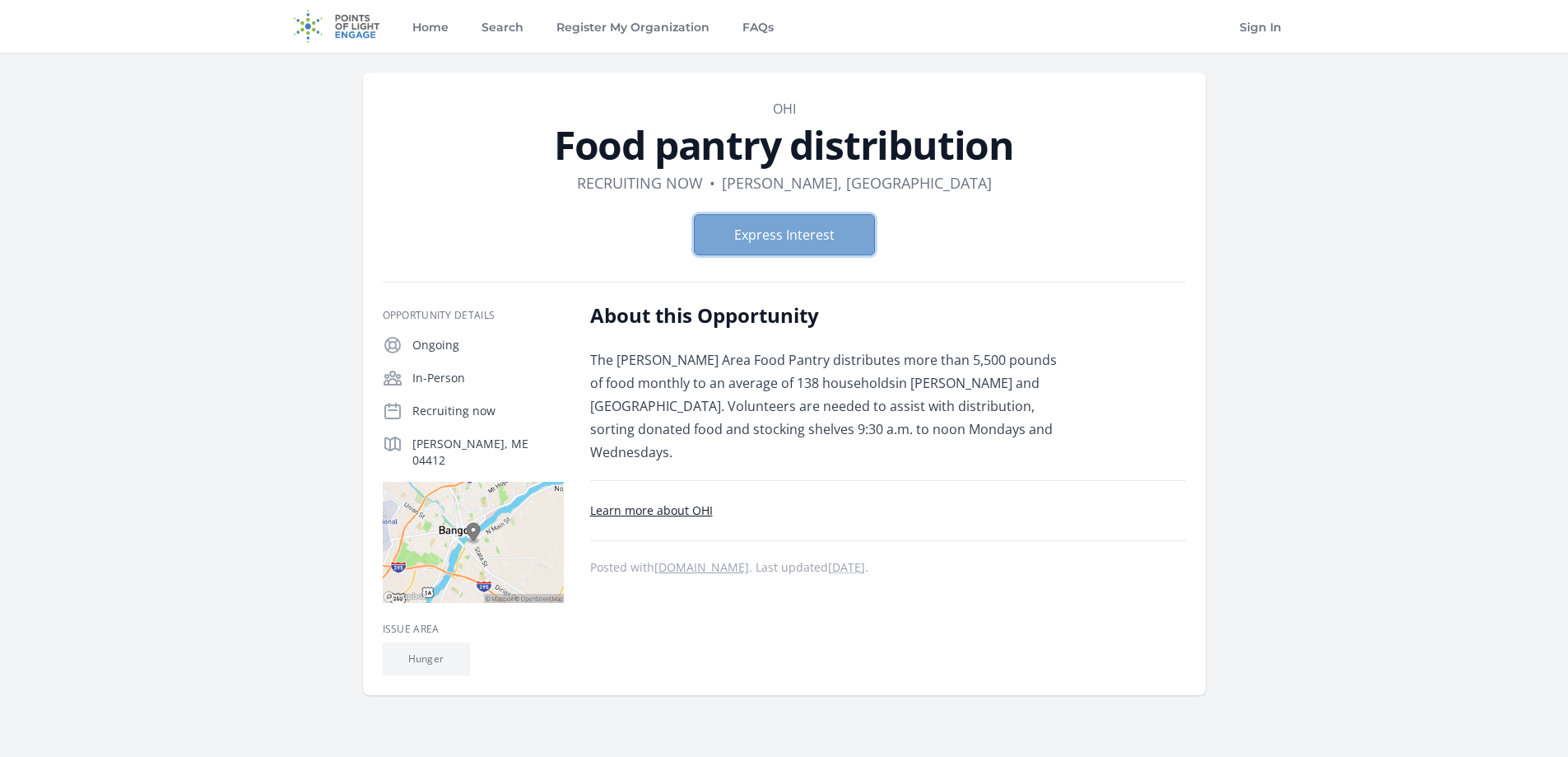
click at [808, 226] on button "Express Interest" at bounding box center [785, 235] width 181 height 41
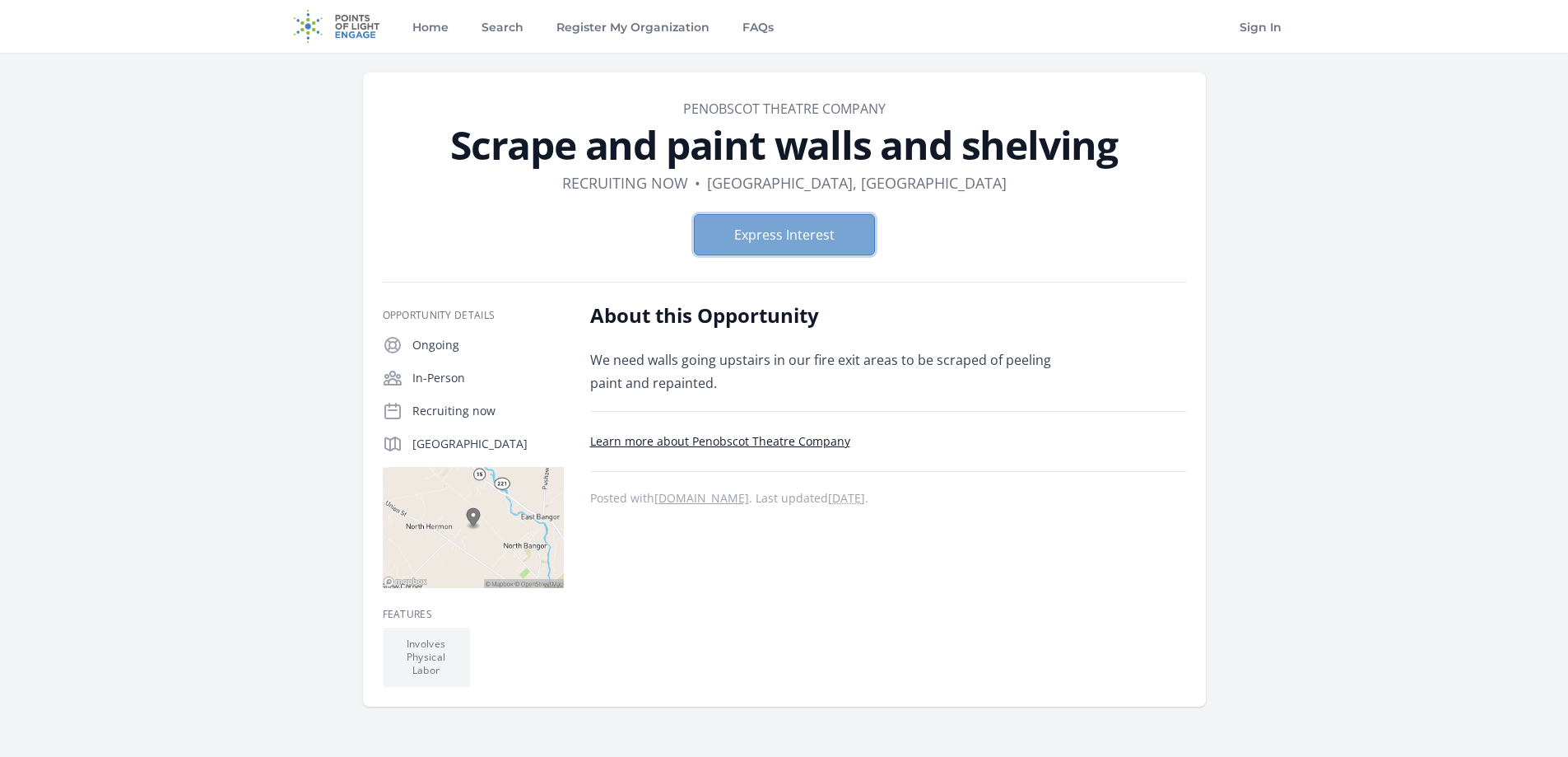
click at [750, 215] on button "Express Interest" at bounding box center [785, 235] width 181 height 41
